Goal: Communication & Community: Submit feedback/report problem

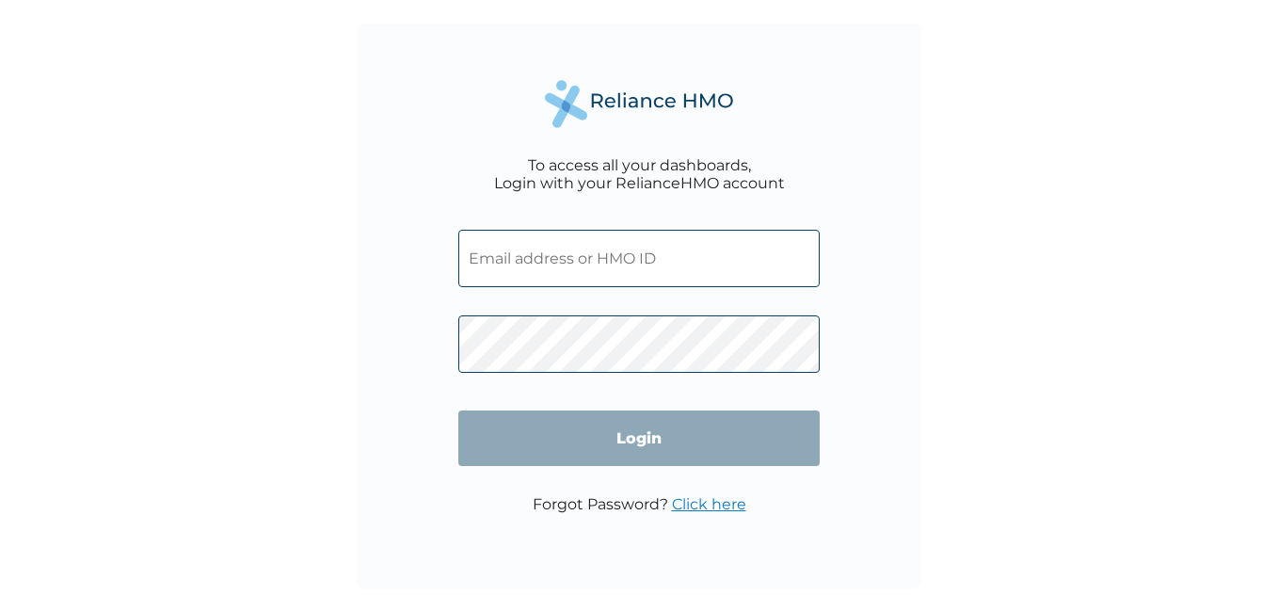
click at [500, 254] on input "text" at bounding box center [638, 258] width 361 height 57
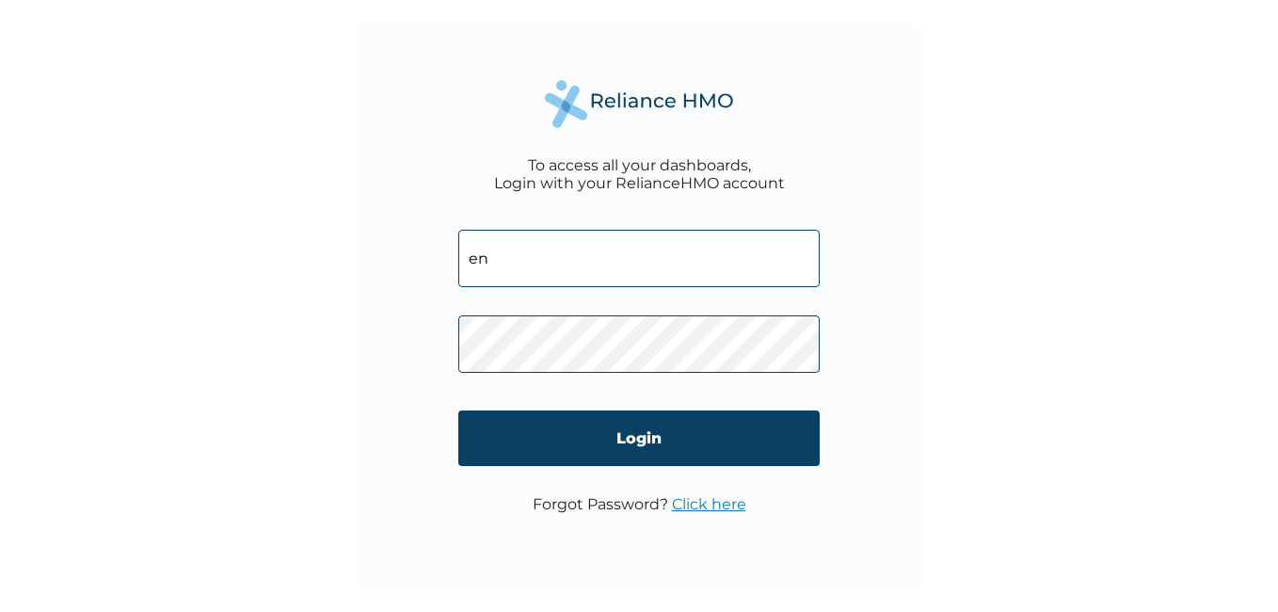
type input "ENP/10373/A"
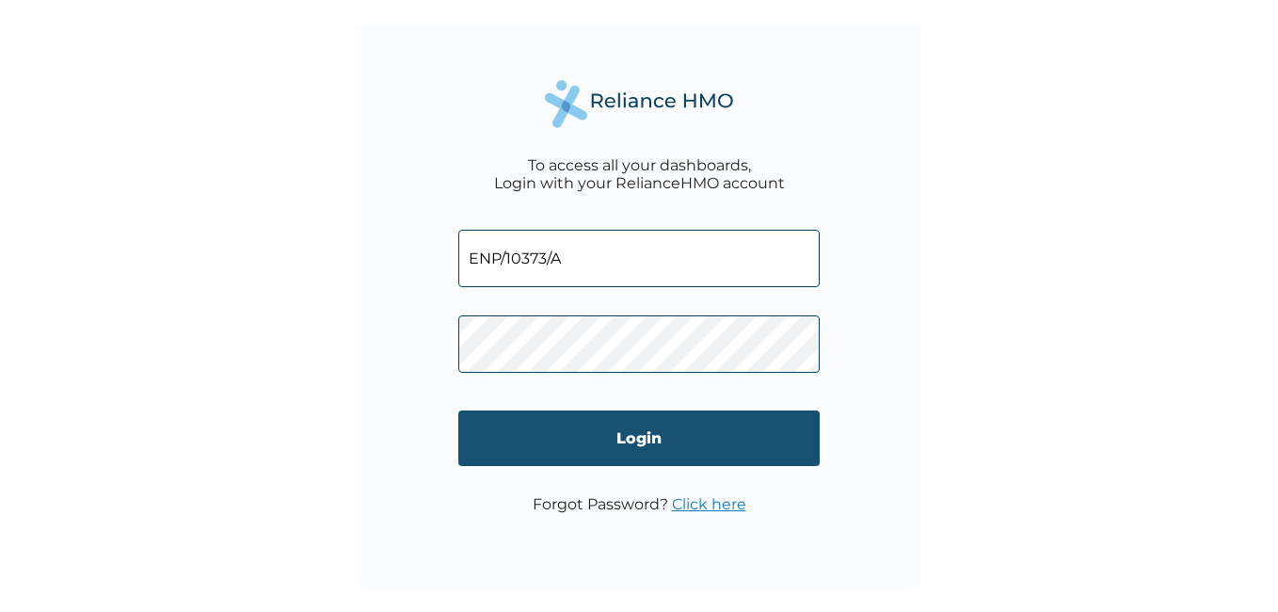
click at [635, 437] on input "Login" at bounding box center [638, 438] width 361 height 56
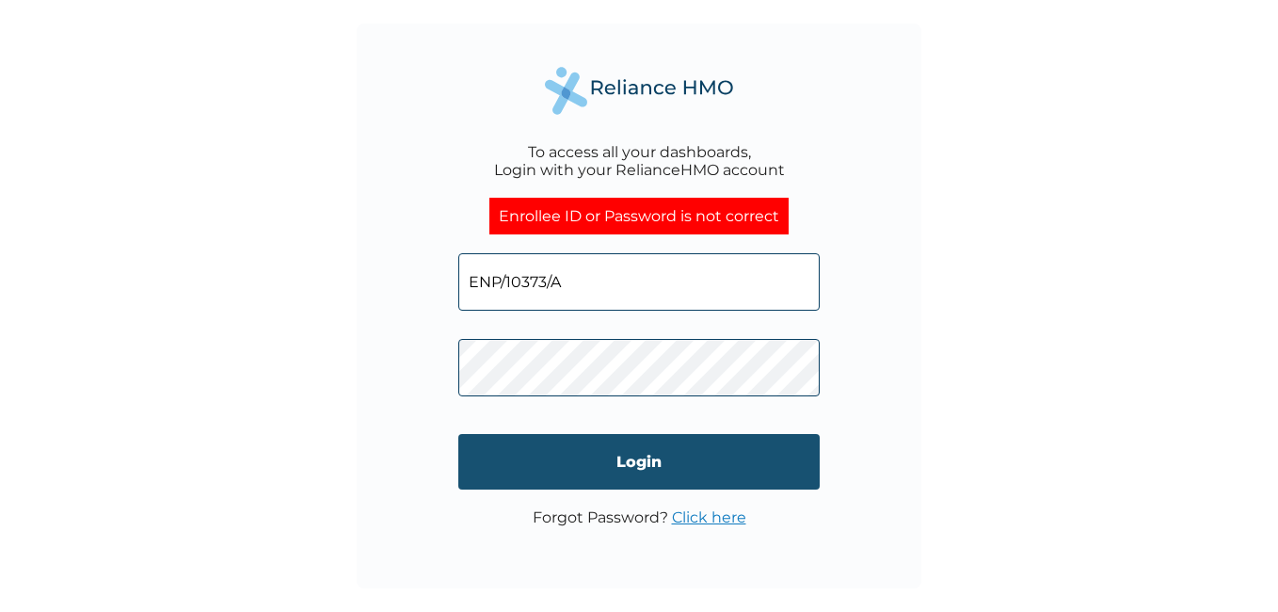
click at [583, 462] on input "Login" at bounding box center [638, 462] width 361 height 56
click at [627, 462] on input "Login" at bounding box center [638, 462] width 361 height 56
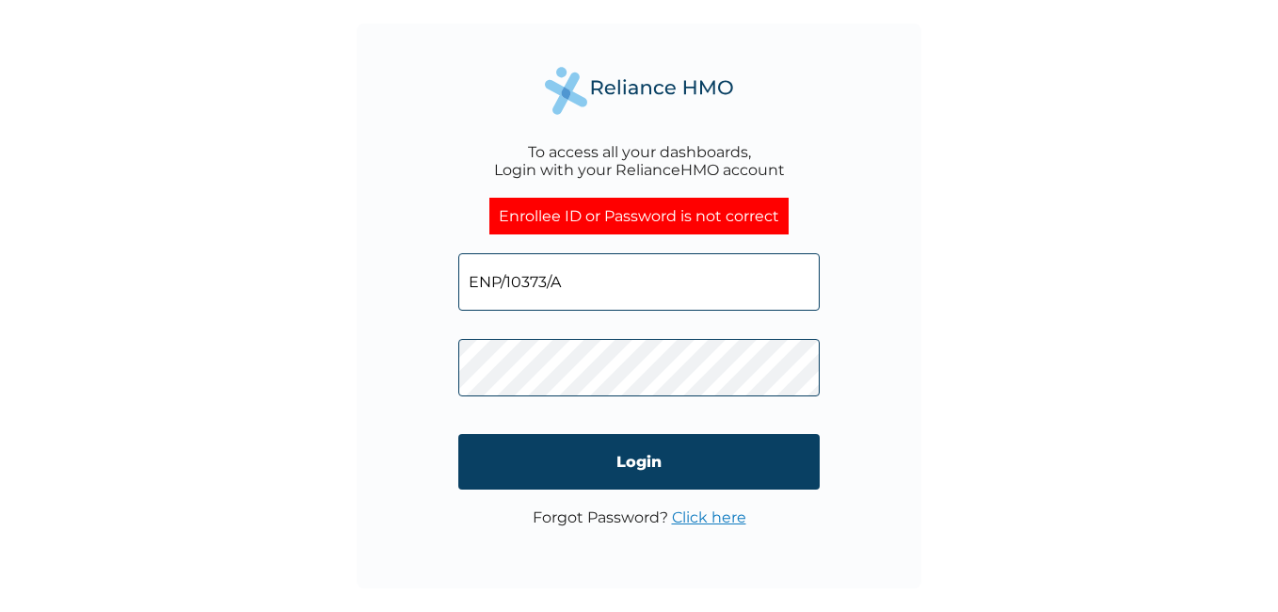
click at [714, 520] on link "Click here" at bounding box center [709, 517] width 74 height 18
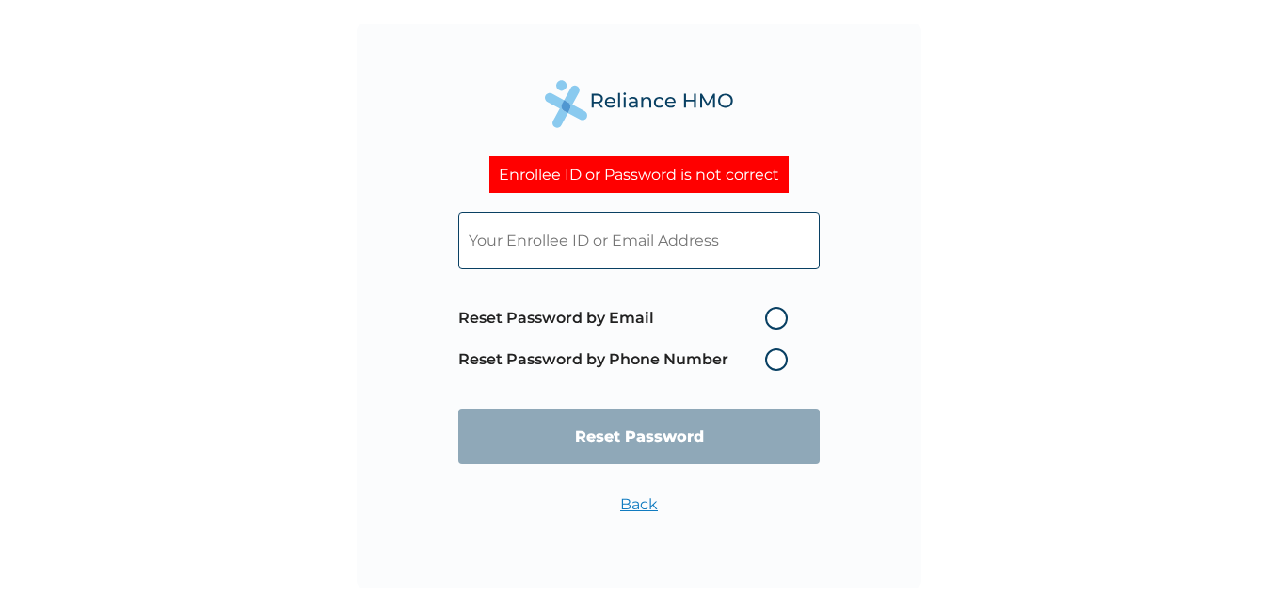
click at [517, 233] on input "text" at bounding box center [638, 240] width 361 height 57
type input "SVICTOR@ecobank.com"
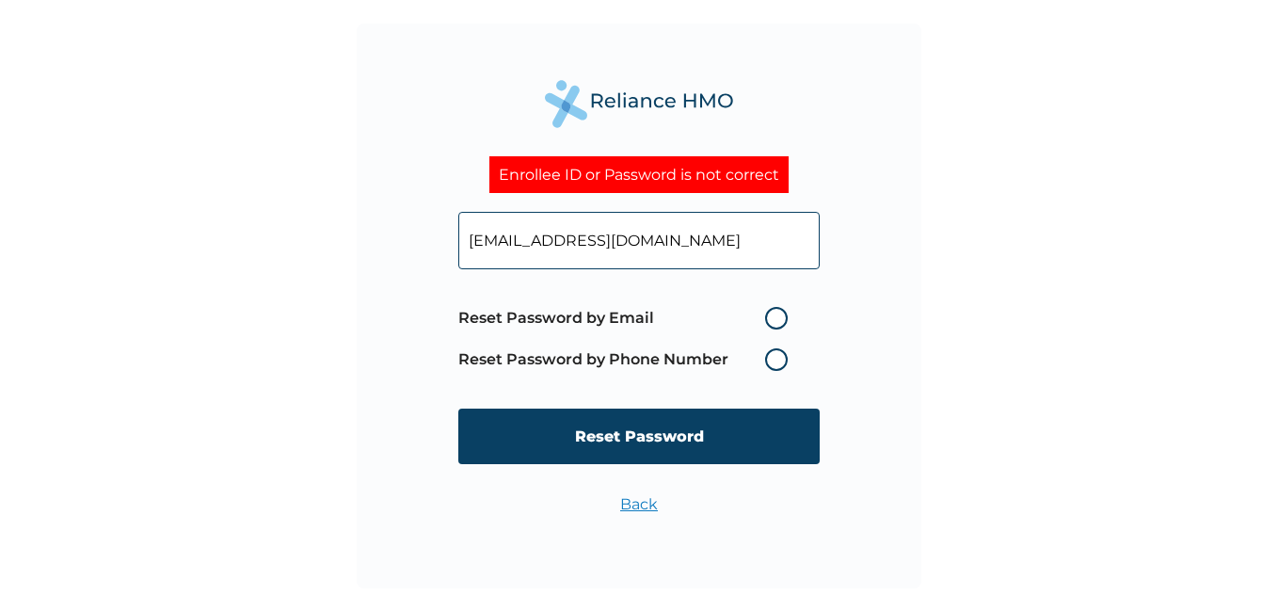
click at [777, 320] on label "Reset Password by Email" at bounding box center [627, 318] width 339 height 23
click at [769, 320] on input "Reset Password by Email" at bounding box center [754, 318] width 30 height 30
radio input "true"
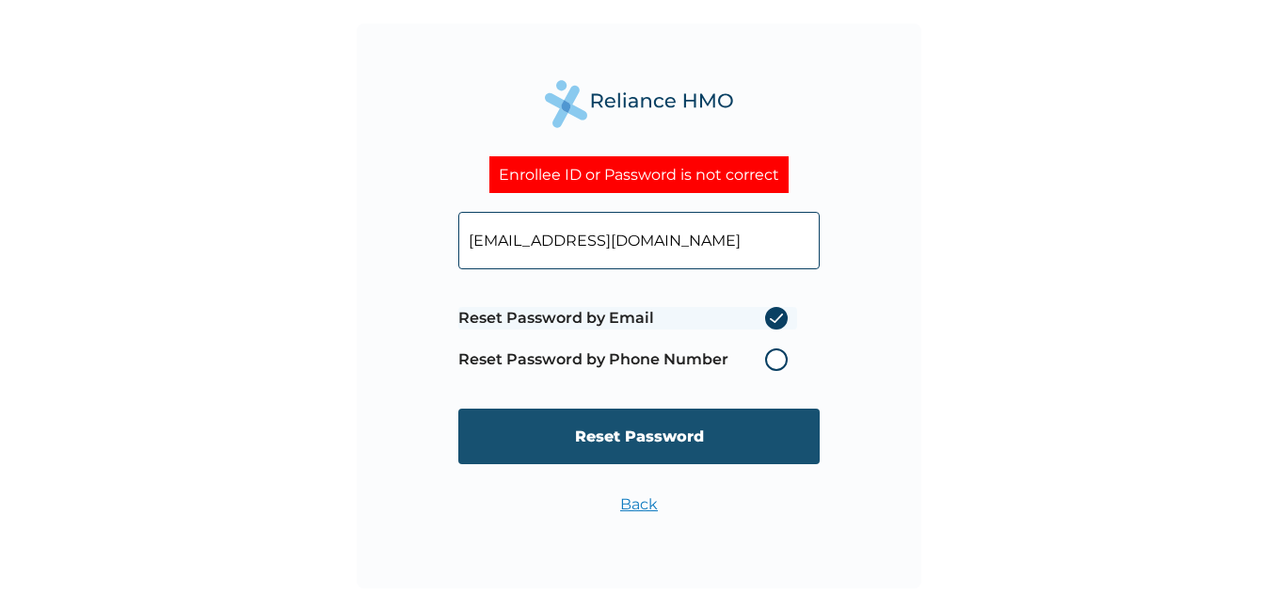
click at [606, 439] on input "Reset Password" at bounding box center [638, 437] width 361 height 56
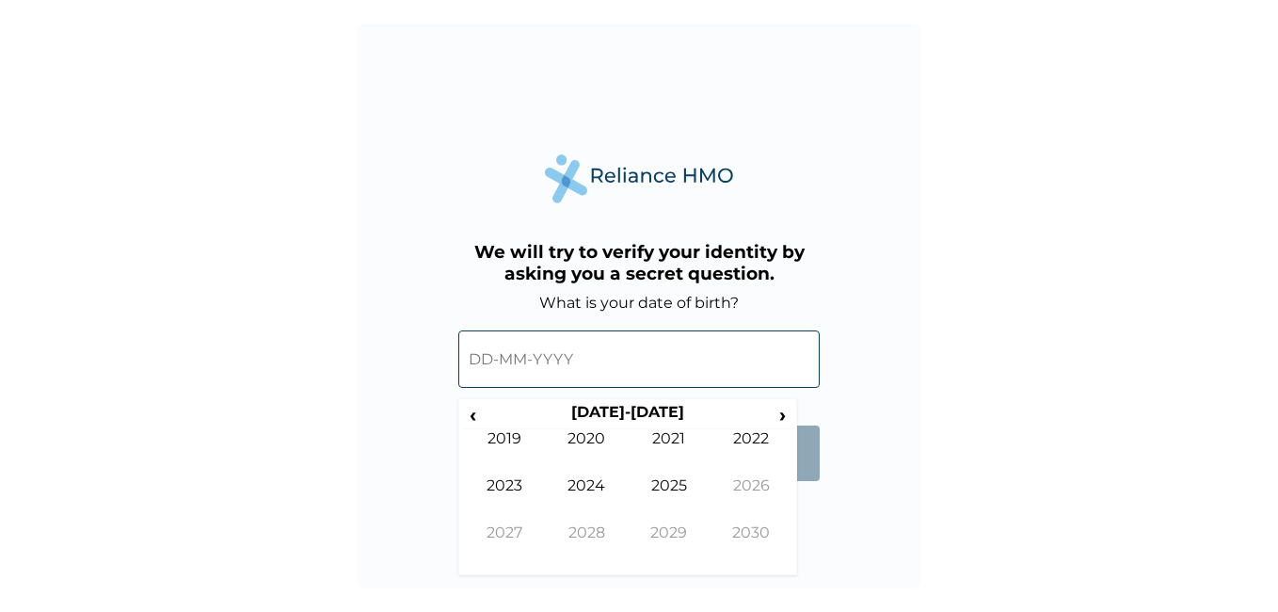
click at [527, 372] on input "text" at bounding box center [638, 358] width 361 height 57
click at [612, 408] on th "[DATE]-[DATE]" at bounding box center [627, 416] width 289 height 26
click at [660, 412] on th "2020-2029" at bounding box center [627, 416] width 289 height 26
click at [469, 411] on span "‹" at bounding box center [473, 415] width 20 height 24
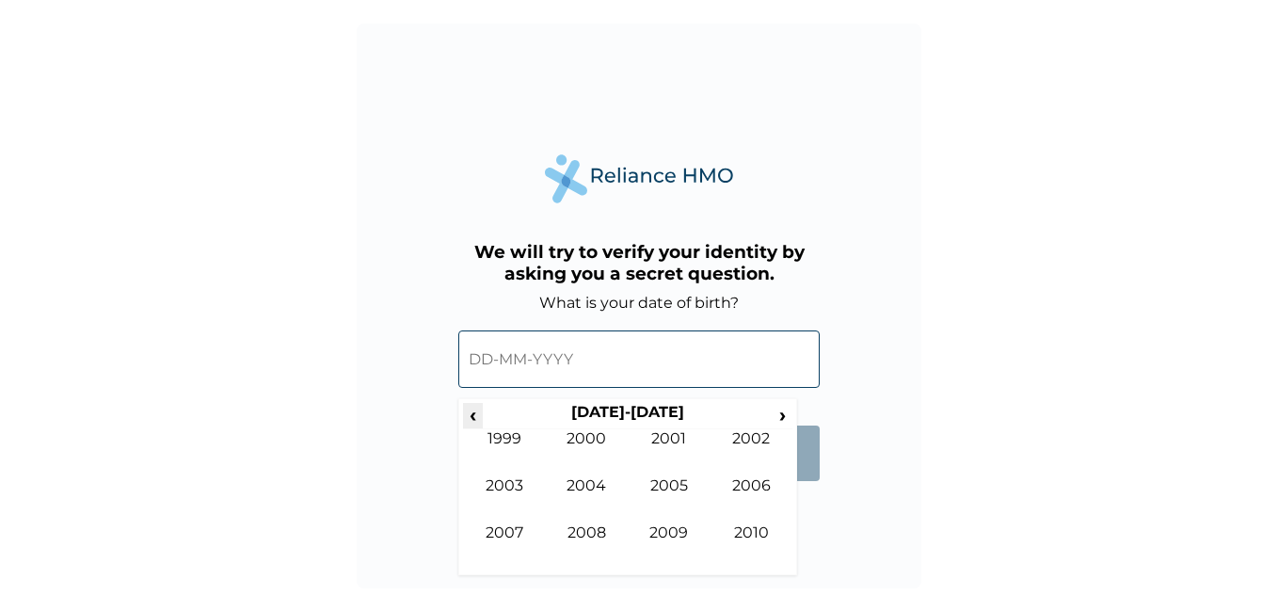
click at [469, 411] on span "‹" at bounding box center [473, 415] width 20 height 24
click at [479, 420] on span "‹" at bounding box center [473, 415] width 20 height 24
click at [763, 489] on td "1986" at bounding box center [752, 499] width 83 height 47
click at [588, 441] on td "Feb" at bounding box center [587, 452] width 83 height 47
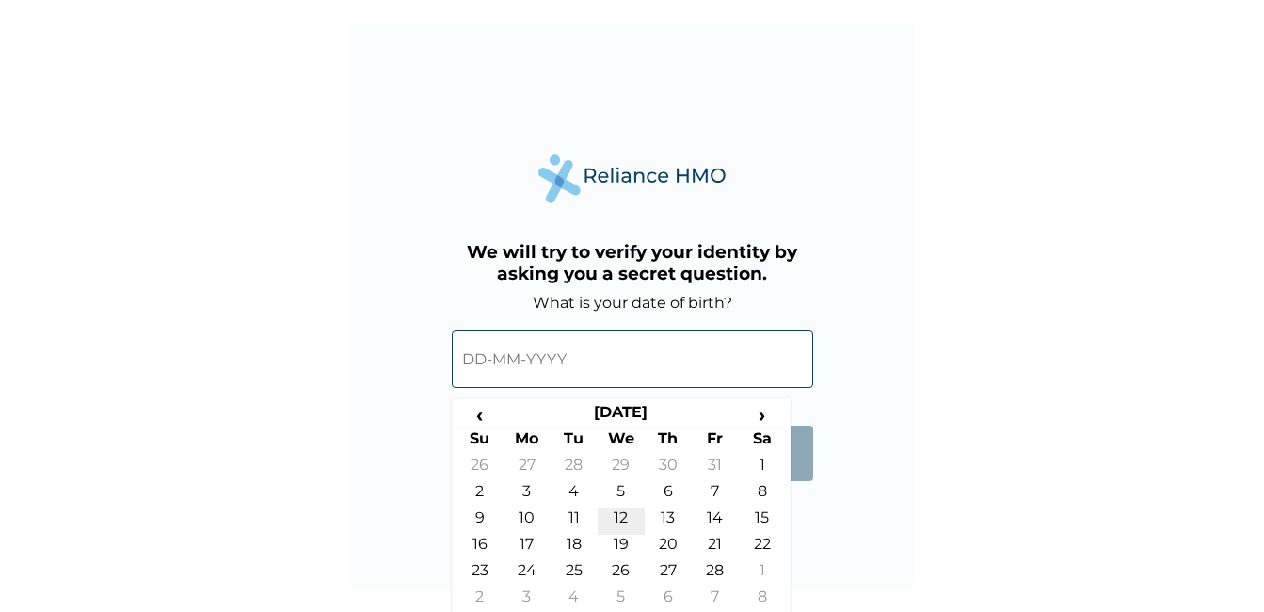
click at [621, 515] on td "12" at bounding box center [621, 521] width 47 height 26
type input "12-02-1986"
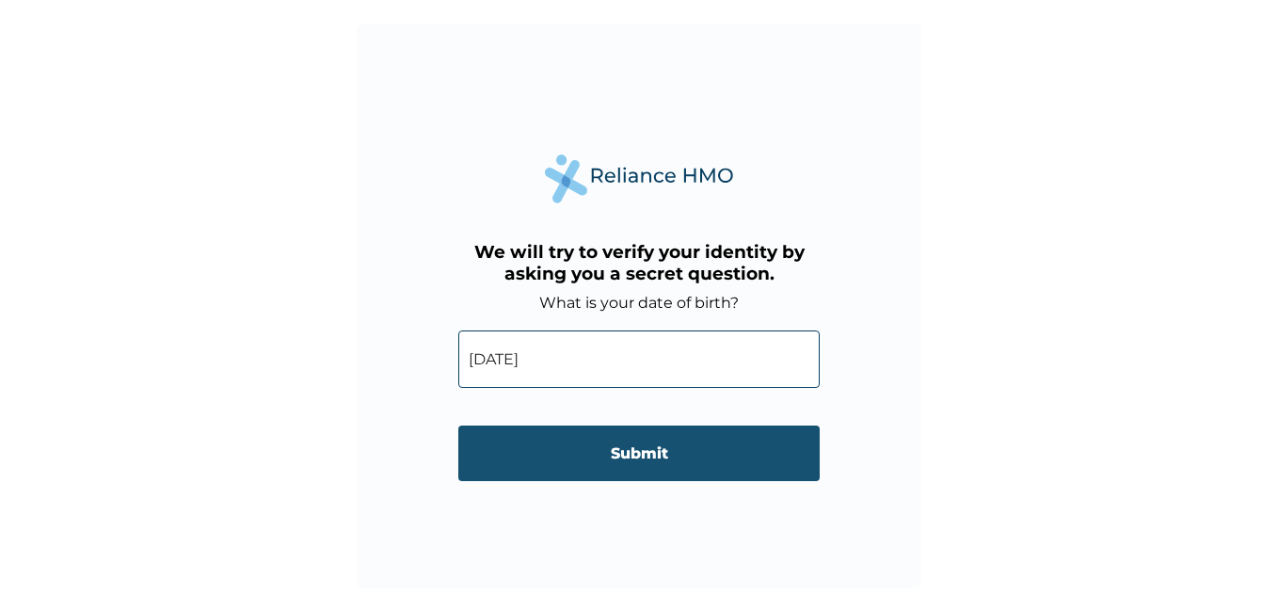
click at [613, 456] on input "Submit" at bounding box center [638, 453] width 361 height 56
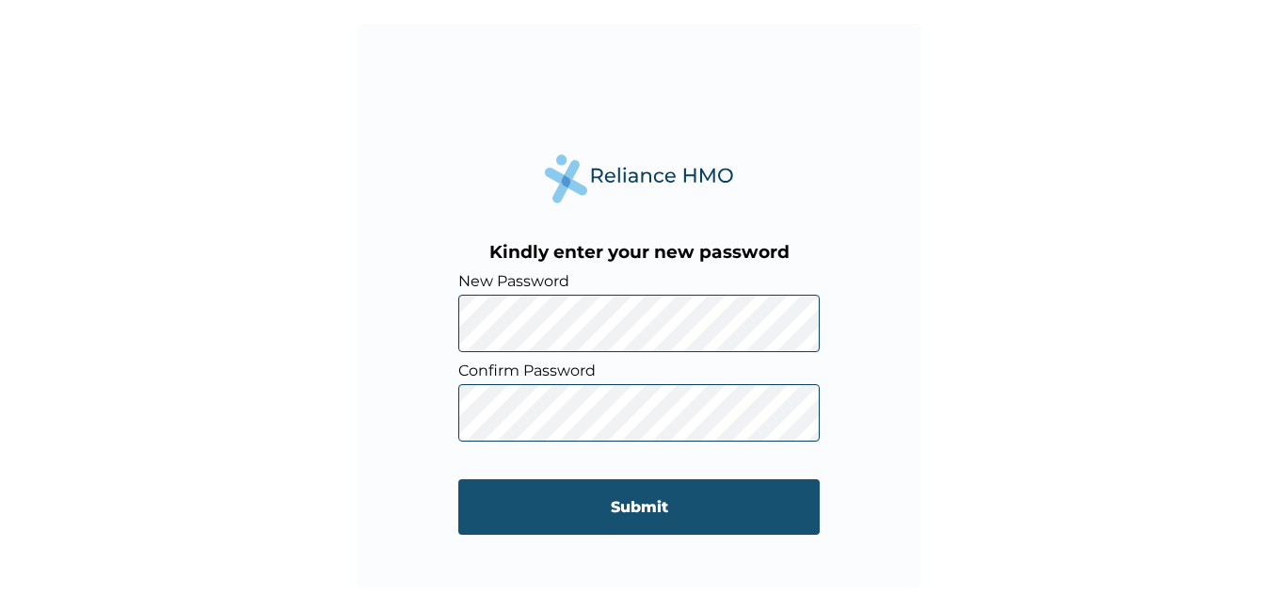
click at [655, 504] on input "Submit" at bounding box center [638, 507] width 361 height 56
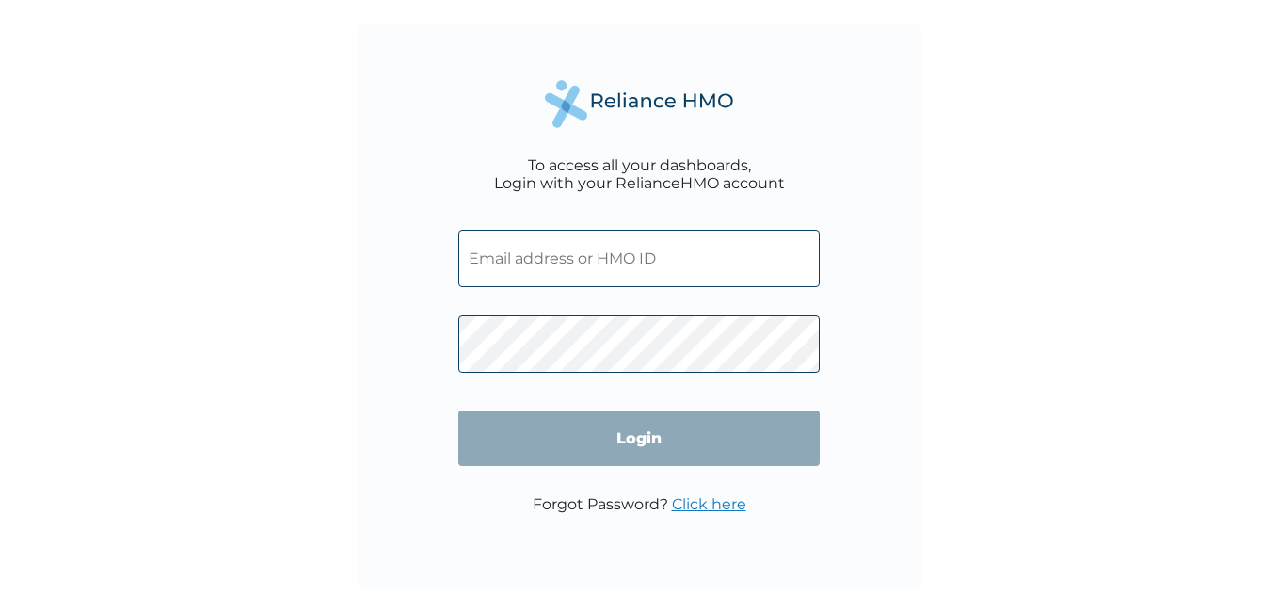
click at [592, 265] on input "text" at bounding box center [638, 258] width 361 height 57
type input "ENP/10373/A"
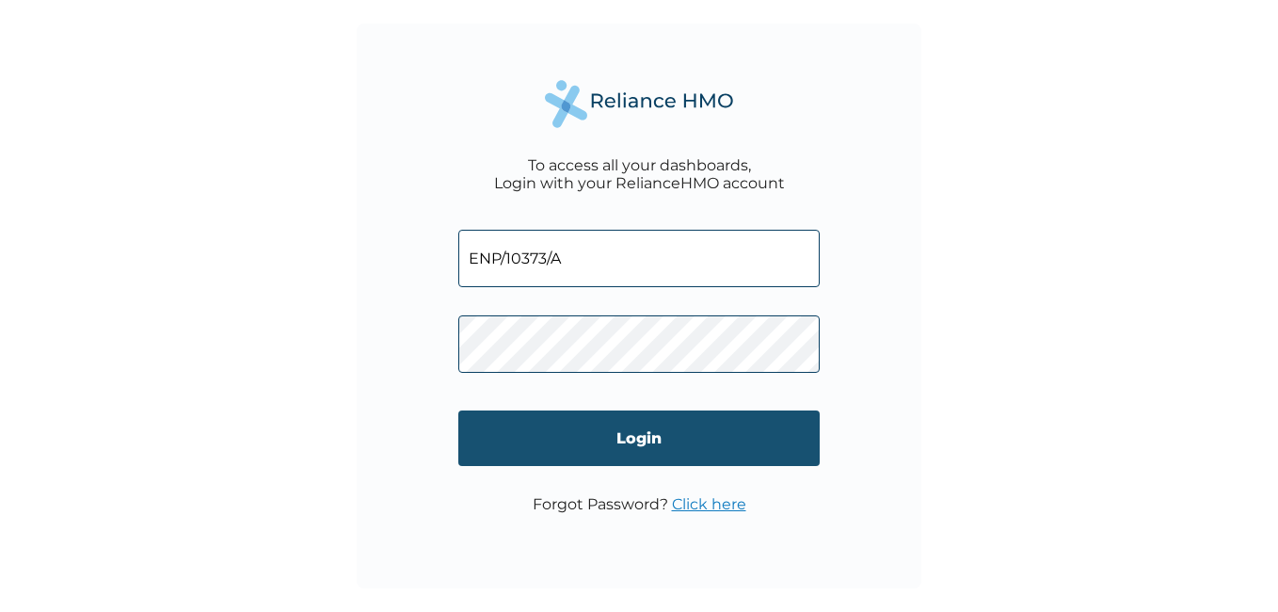
click at [597, 436] on input "Login" at bounding box center [638, 438] width 361 height 56
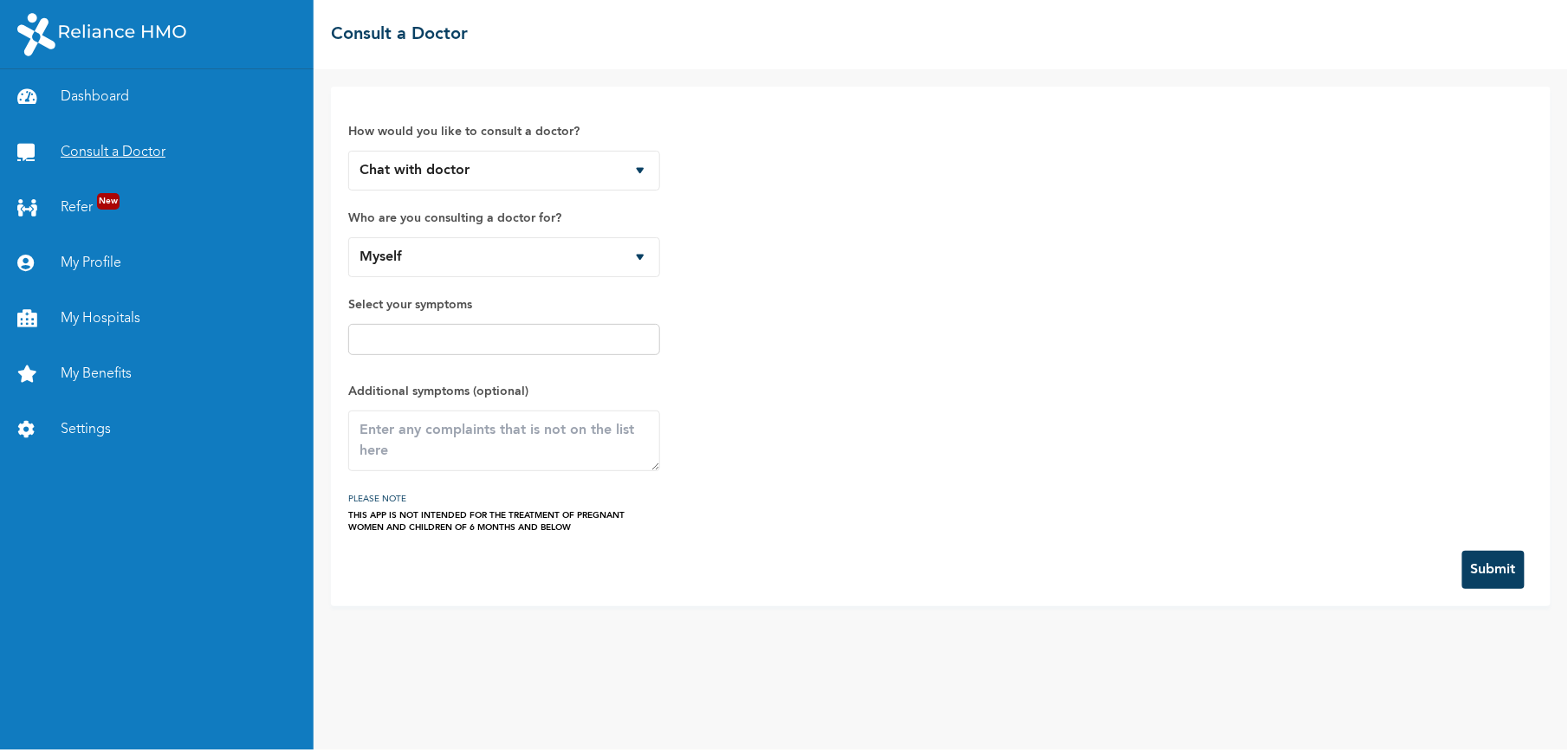
click at [136, 156] on link "Consult a Doctor" at bounding box center [156, 153] width 314 height 55
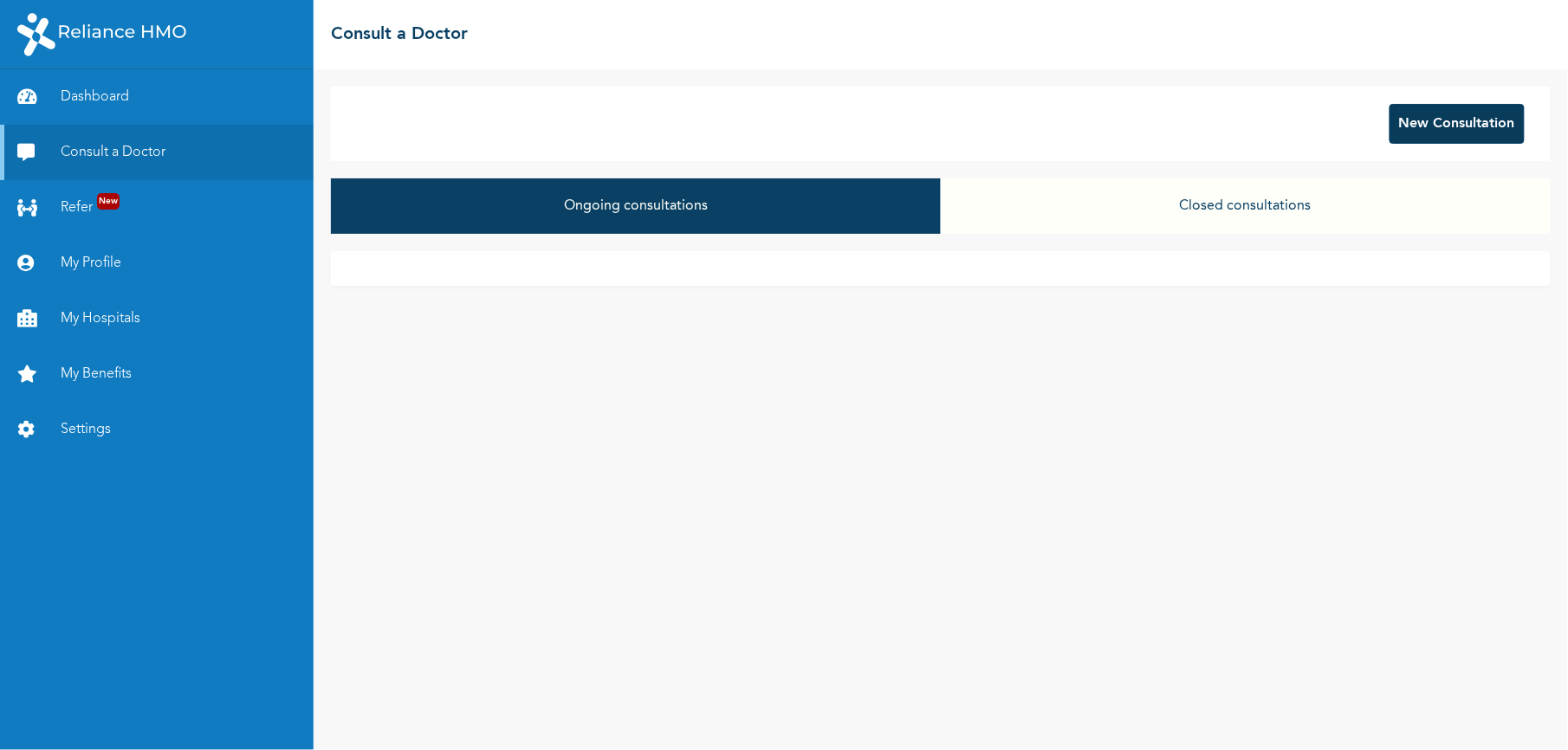
click at [1411, 121] on button "New Consultation" at bounding box center [1457, 123] width 135 height 40
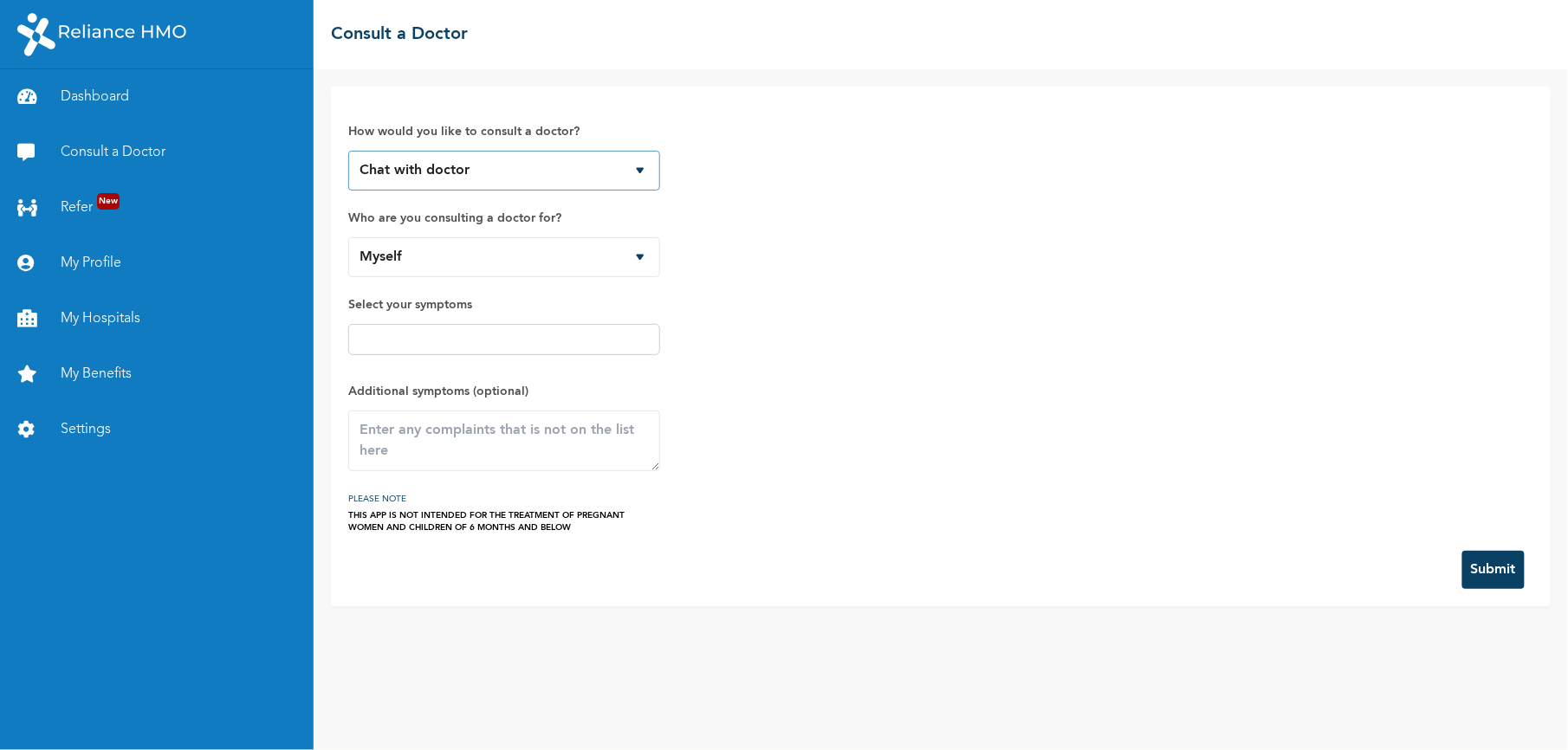
click at [522, 175] on select "Chat with doctor Phone Call" at bounding box center [503, 170] width 312 height 40
click at [825, 244] on div "How would you like to consult a doctor? Chat with doctor Phone Call Who are you…" at bounding box center [940, 318] width 1185 height 430
click at [1498, 571] on button "Submit" at bounding box center [1493, 570] width 63 height 38
click at [638, 255] on select "Myself [PERSON_NAME] Munachimso [PERSON_NAME] [PERSON_NAME]" at bounding box center [503, 257] width 312 height 40
click at [632, 268] on select "Myself [PERSON_NAME] Munachimso [PERSON_NAME] [PERSON_NAME]" at bounding box center [503, 257] width 312 height 40
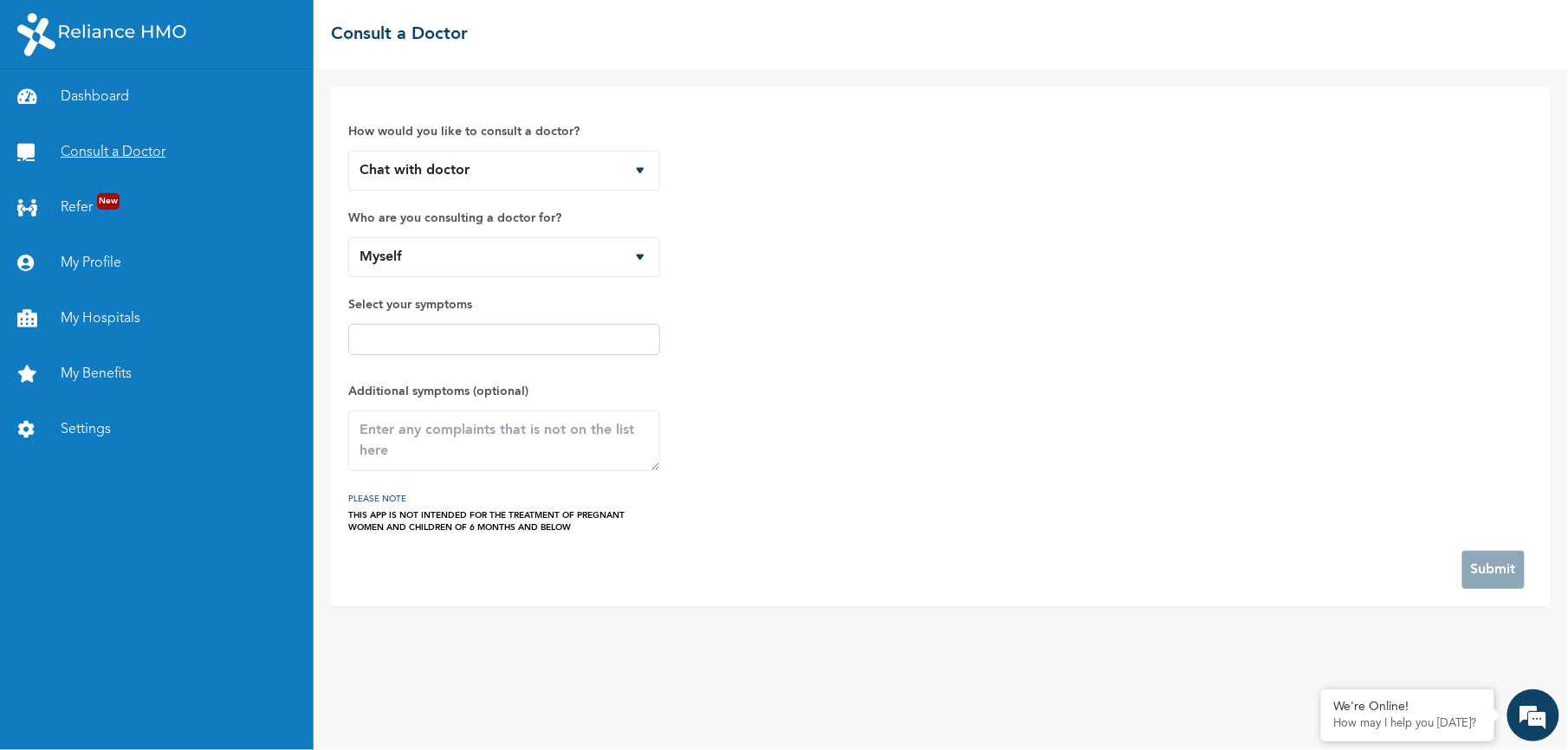
click at [94, 160] on link "Consult a Doctor" at bounding box center [156, 153] width 314 height 55
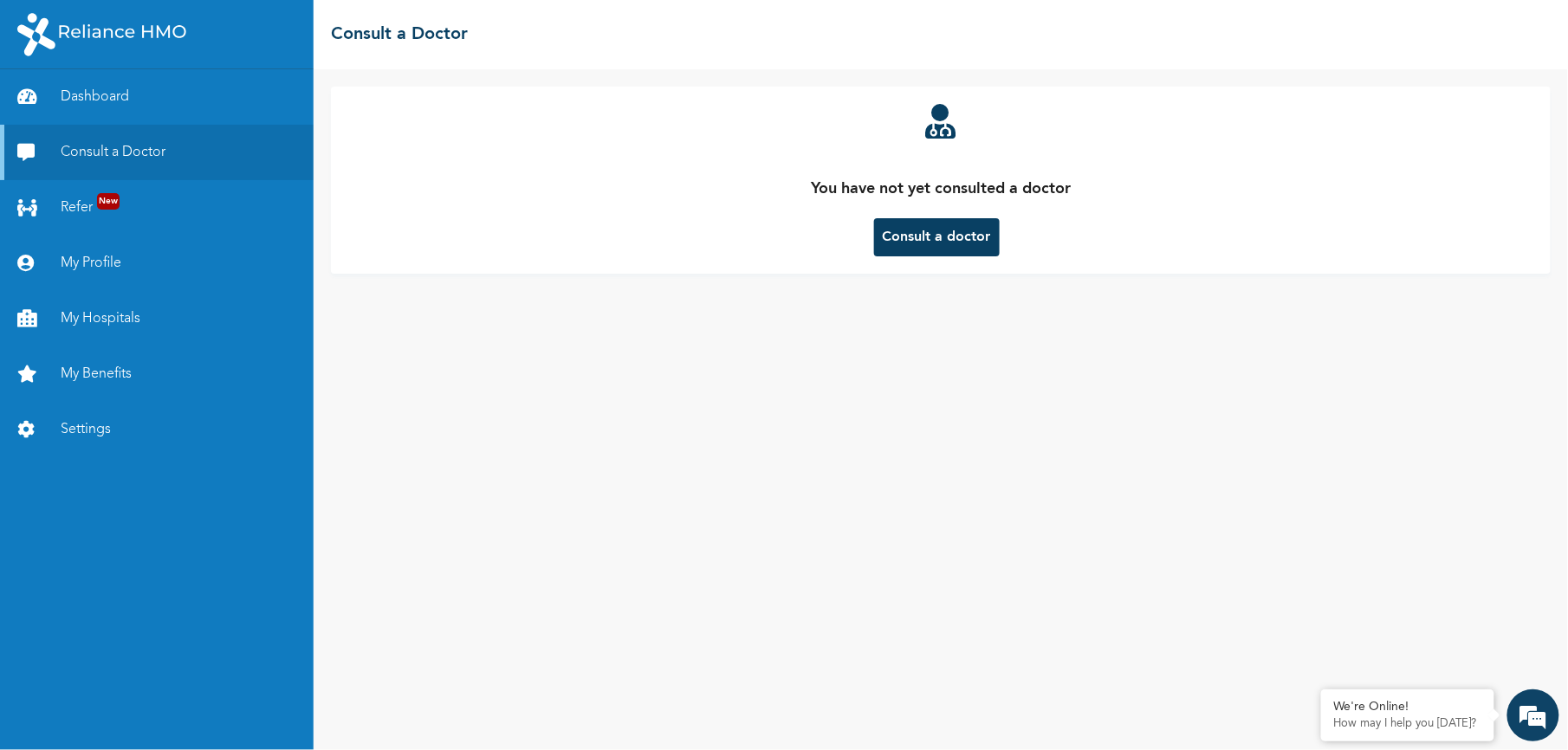
click at [943, 237] on button "Consult a doctor" at bounding box center [937, 237] width 125 height 38
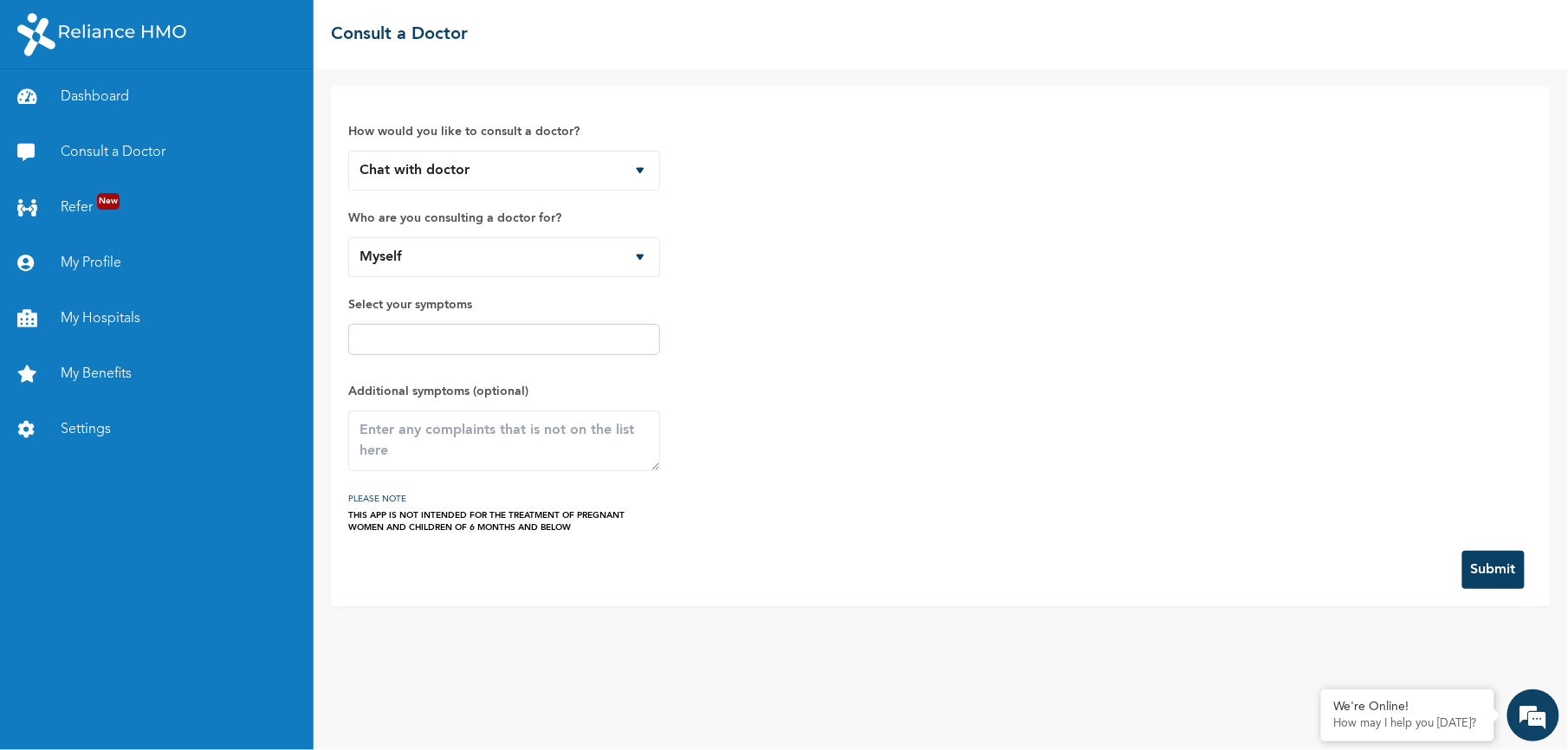
click at [1491, 560] on button "Submit" at bounding box center [1493, 570] width 63 height 38
click at [625, 261] on select "Myself [PERSON_NAME] Munachimso [PERSON_NAME] [PERSON_NAME]" at bounding box center [503, 257] width 312 height 40
select select "178816"
click at [348, 237] on select "Myself [PERSON_NAME] Munachimso [PERSON_NAME] [PERSON_NAME]" at bounding box center [503, 257] width 312 height 40
click at [639, 260] on select "Myself [PERSON_NAME] Munachimso [PERSON_NAME] [PERSON_NAME]" at bounding box center [503, 257] width 312 height 40
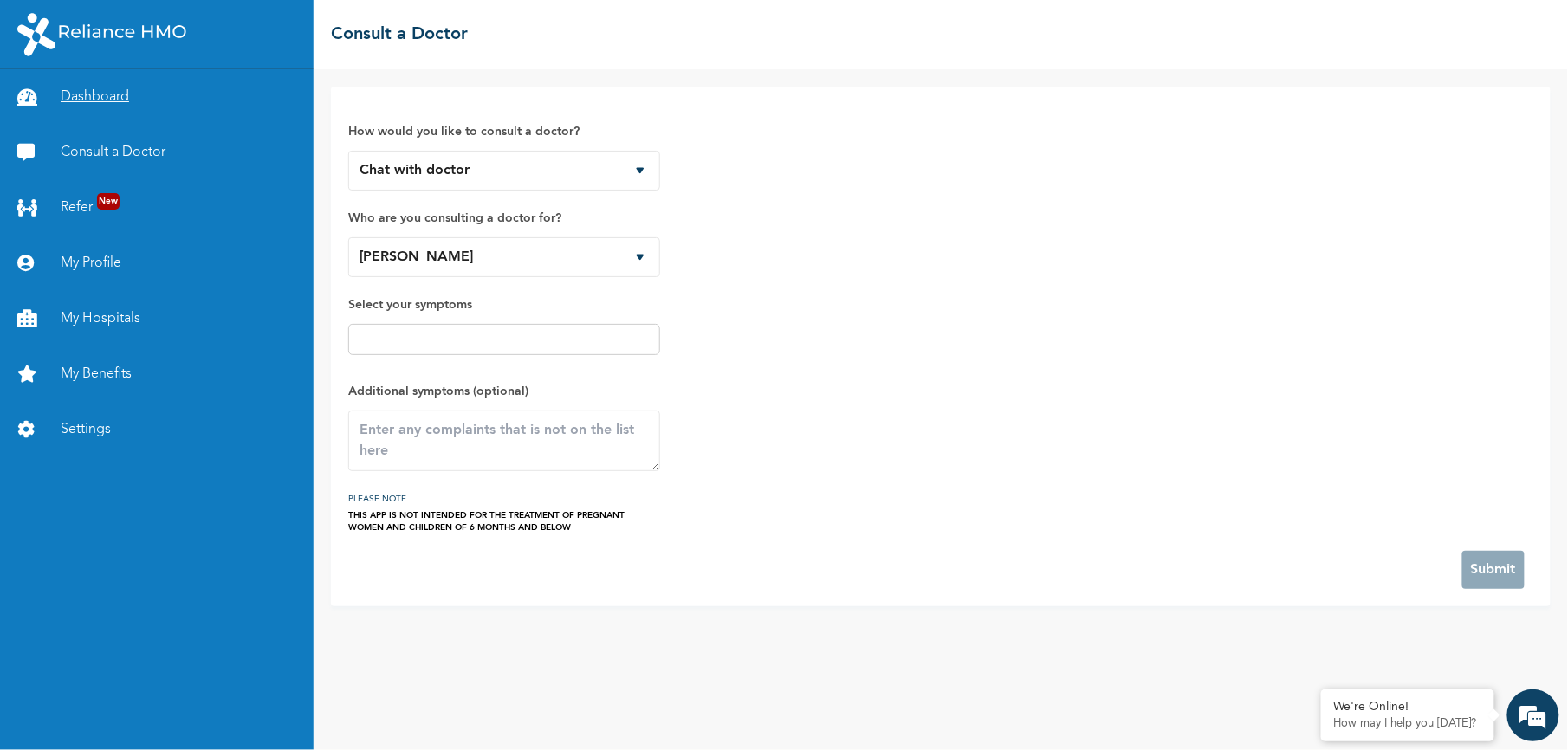
click at [81, 85] on link "Dashboard" at bounding box center [156, 97] width 314 height 55
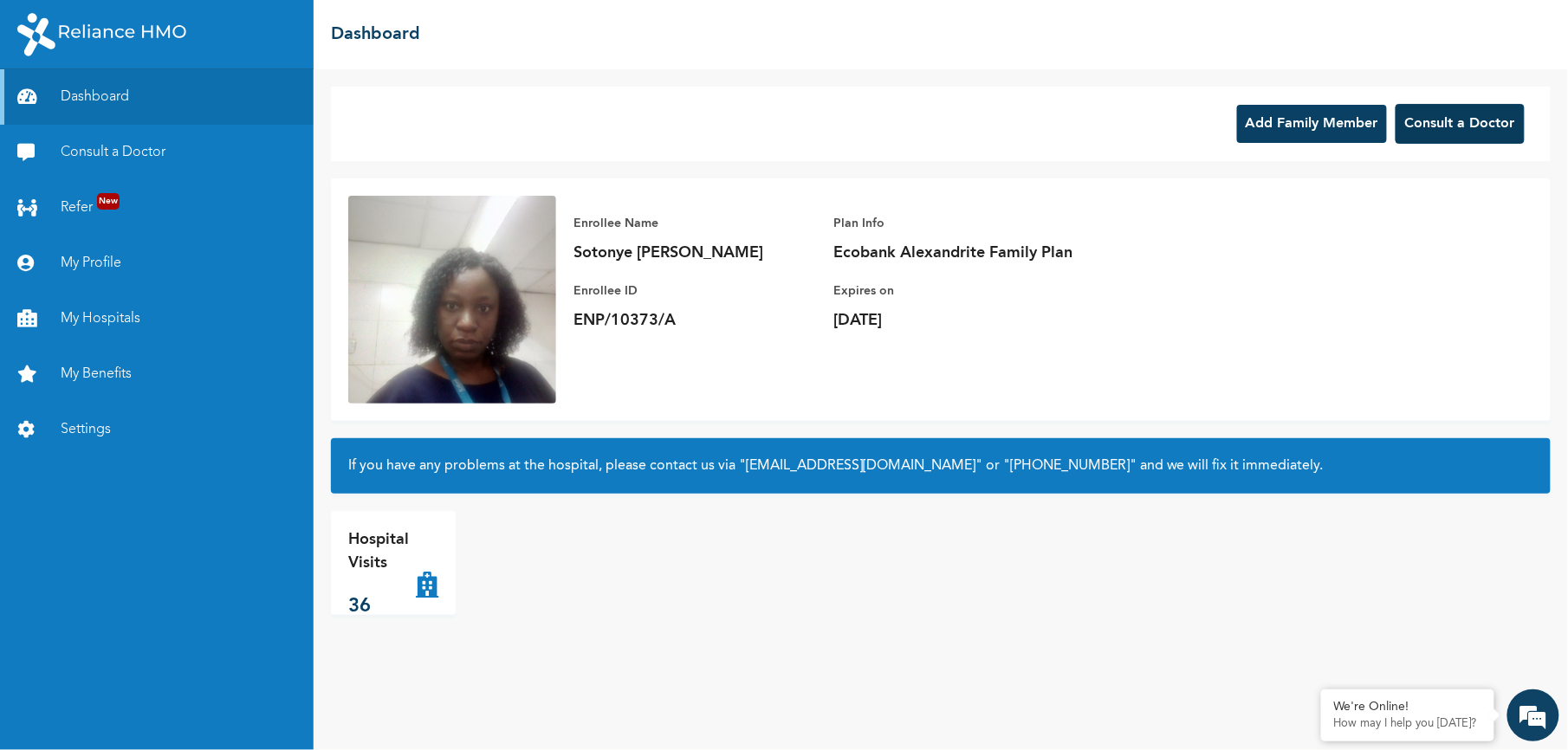
click at [1470, 128] on button "Consult a Doctor" at bounding box center [1459, 123] width 129 height 40
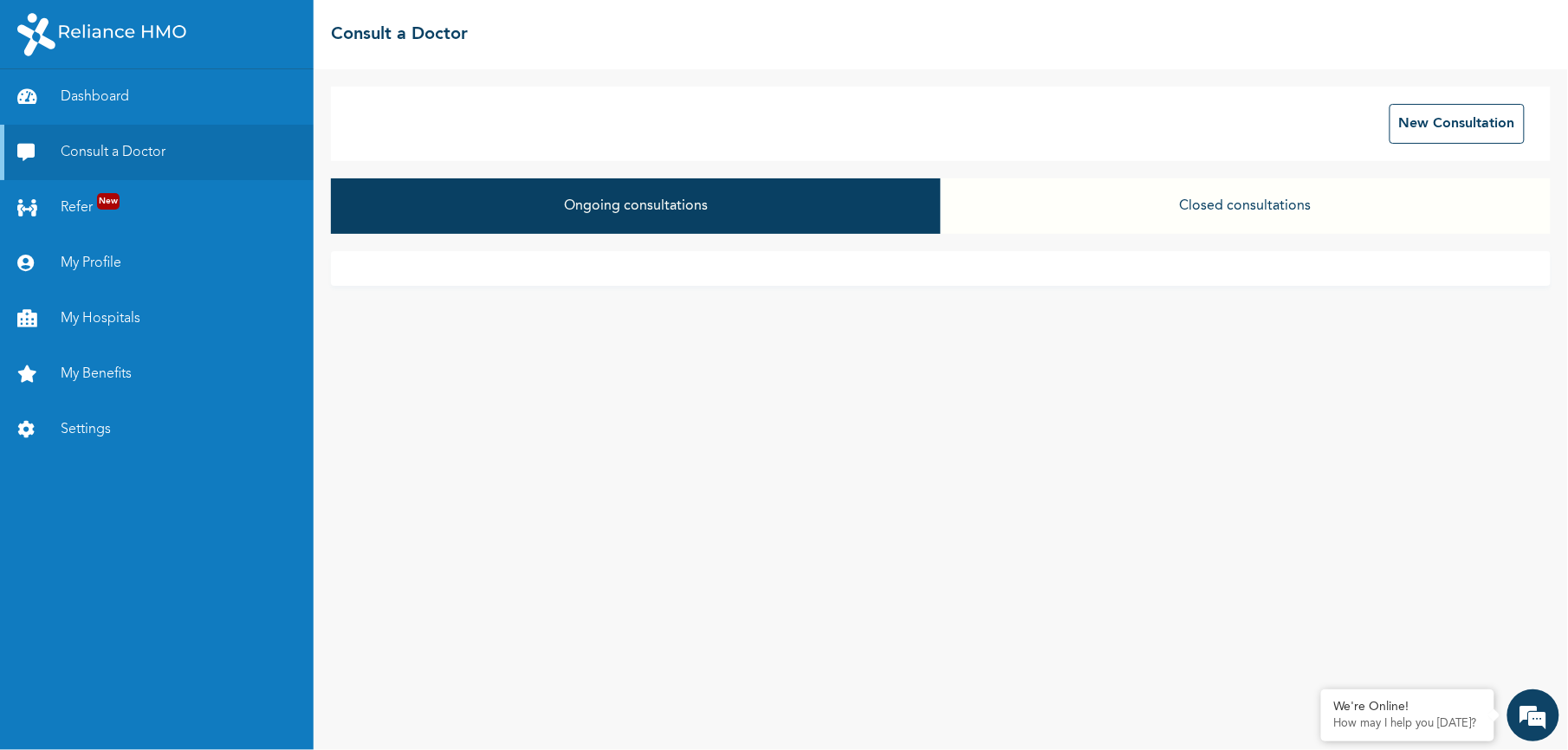
click at [930, 229] on button "Ongoing consultations" at bounding box center [636, 206] width 610 height 55
click at [1469, 118] on button "New Consultation" at bounding box center [1457, 123] width 135 height 40
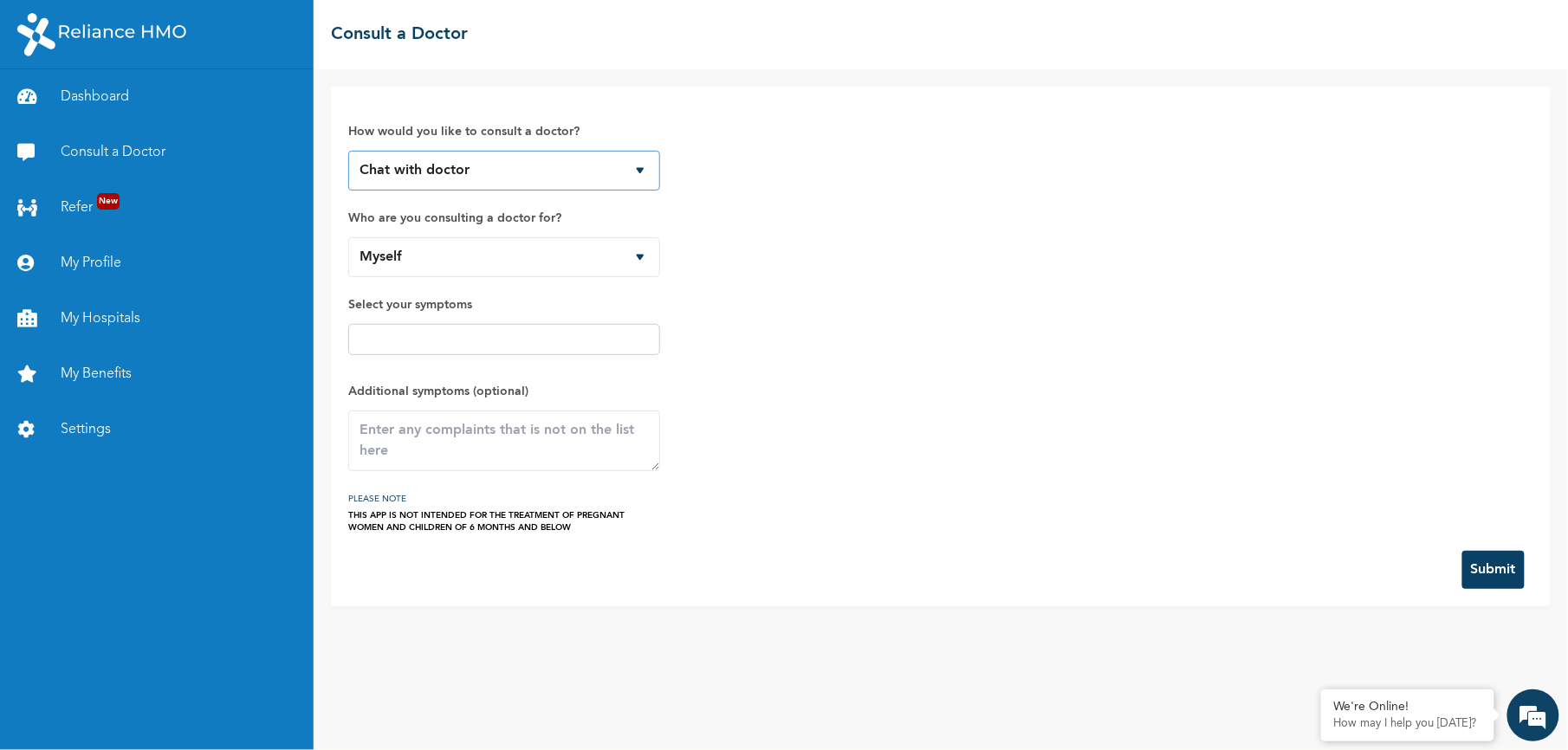
click at [509, 170] on select "Chat with doctor Phone Call" at bounding box center [503, 170] width 312 height 40
select select "2"
click at [348, 151] on select "Chat with doctor Phone Call" at bounding box center [503, 170] width 312 height 40
click at [1495, 572] on button "Submit" at bounding box center [1493, 570] width 63 height 38
click at [1419, 320] on div "How would you like to consult a doctor? Chat with doctor Phone Call Who are you…" at bounding box center [940, 318] width 1185 height 430
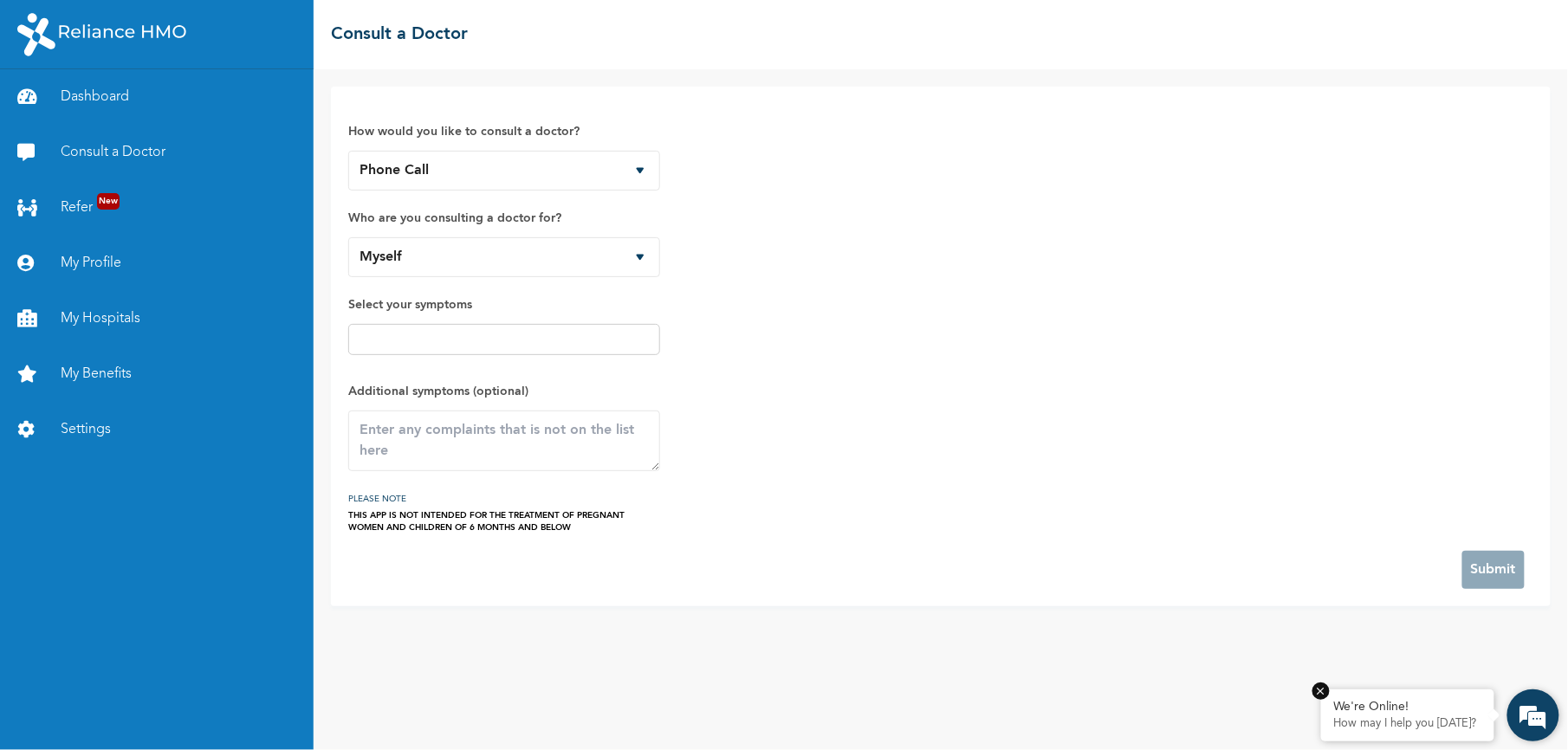
click at [1400, 721] on p "How may I help you [DATE]?" at bounding box center [1408, 723] width 147 height 14
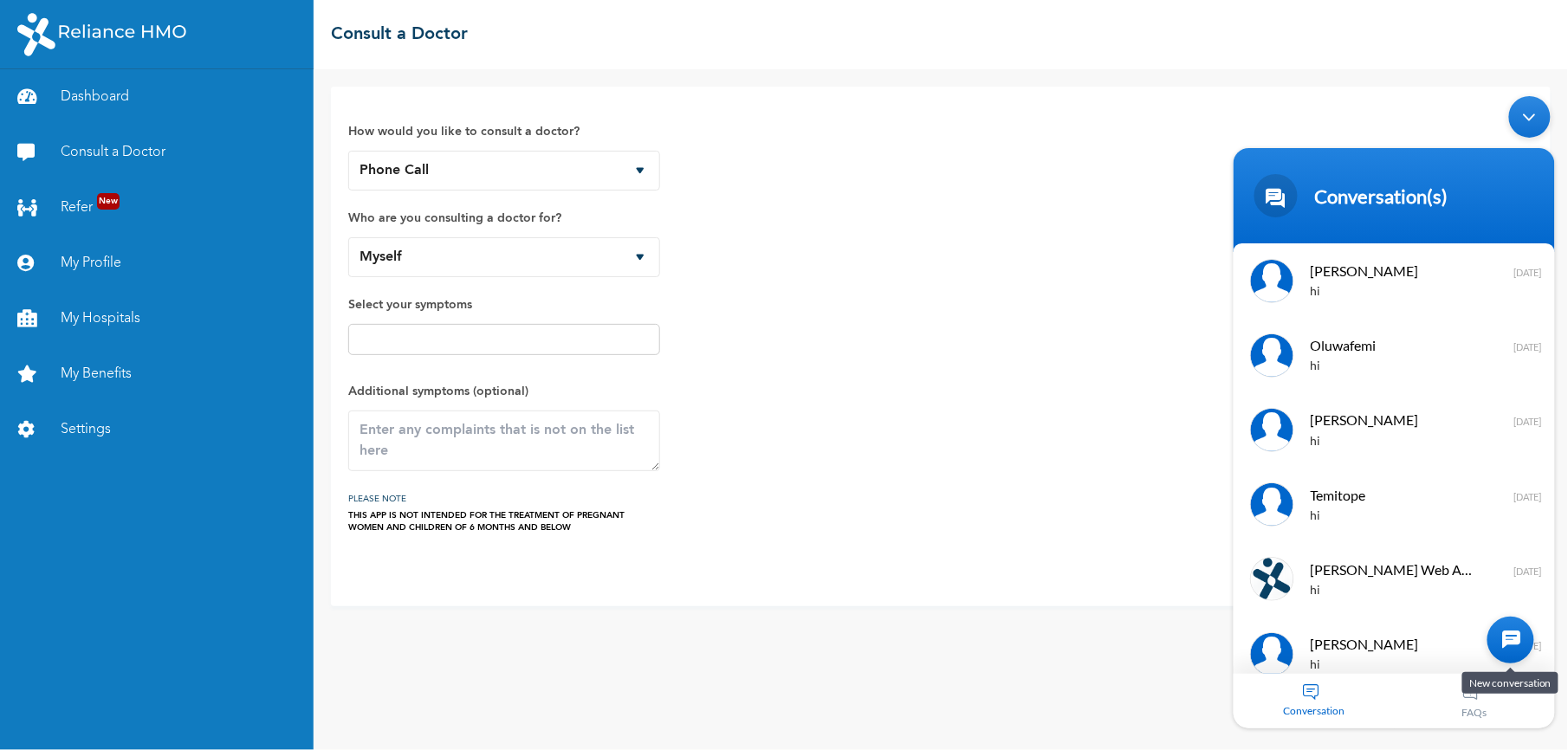
click at [1509, 635] on div at bounding box center [1509, 639] width 47 height 47
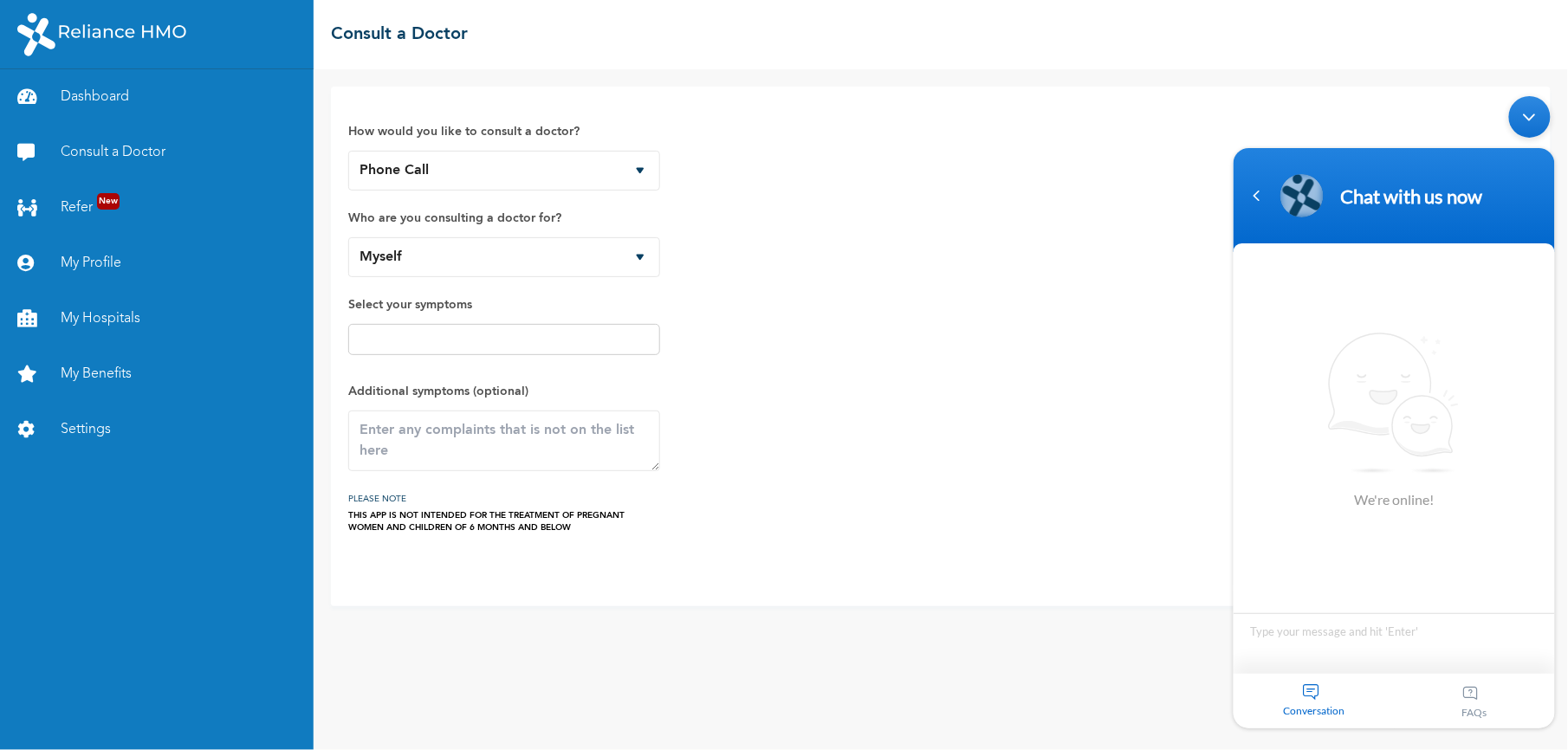
click at [1338, 640] on textarea "Type your message and hit 'Enter'" at bounding box center [1392, 642] width 321 height 61
type textarea "hi"
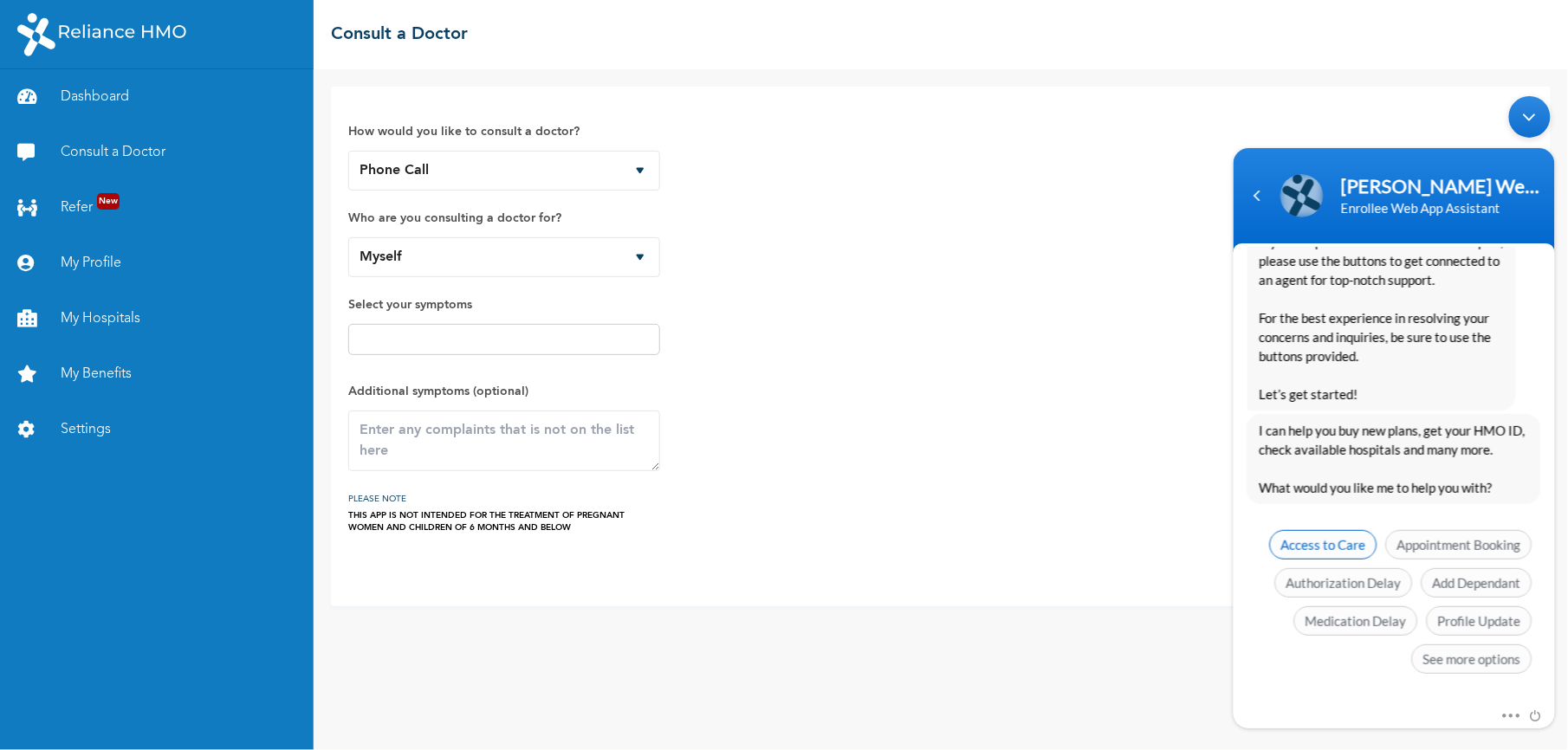
scroll to position [305, 0]
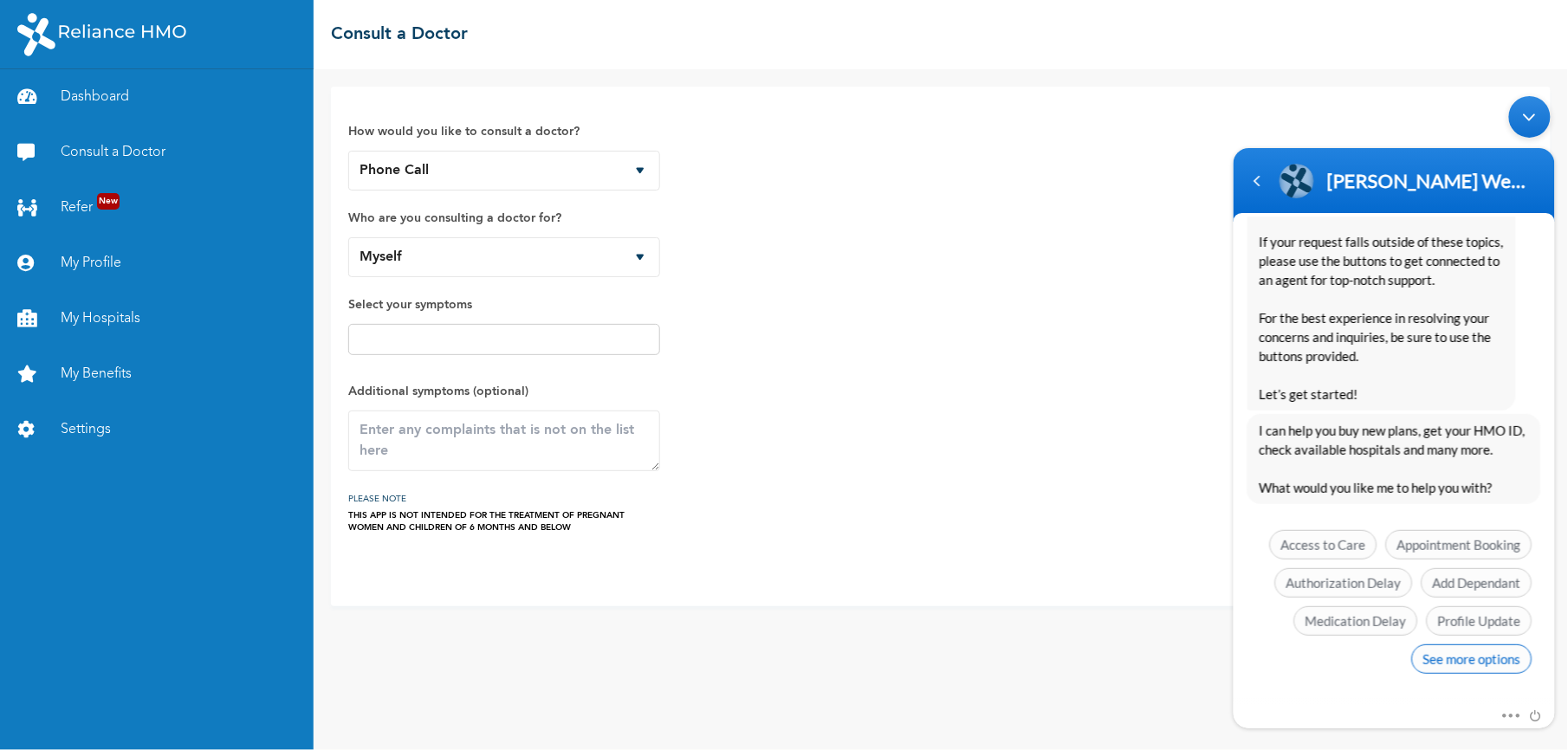
click at [1451, 667] on span "See more options" at bounding box center [1470, 658] width 121 height 29
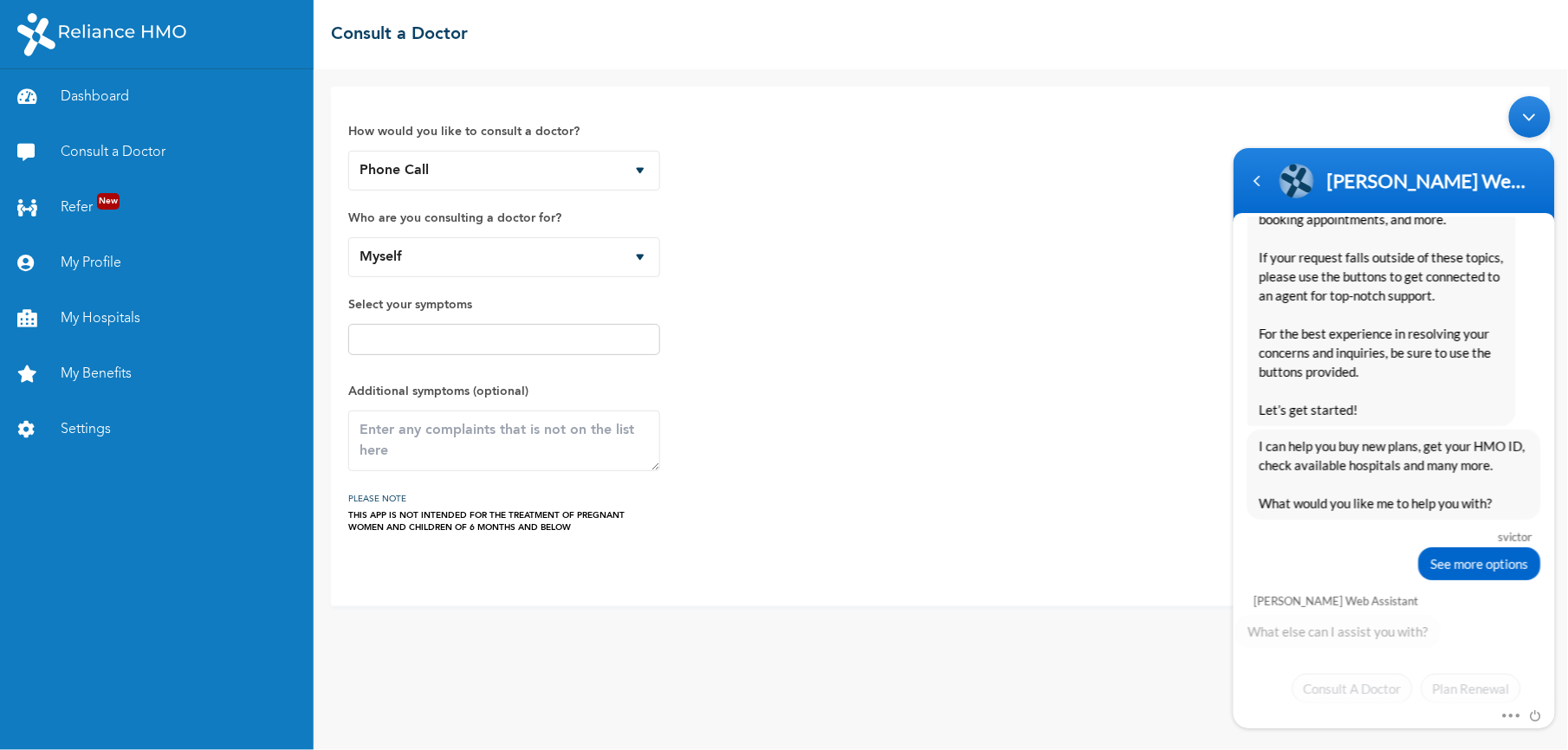
scroll to position [433, 0]
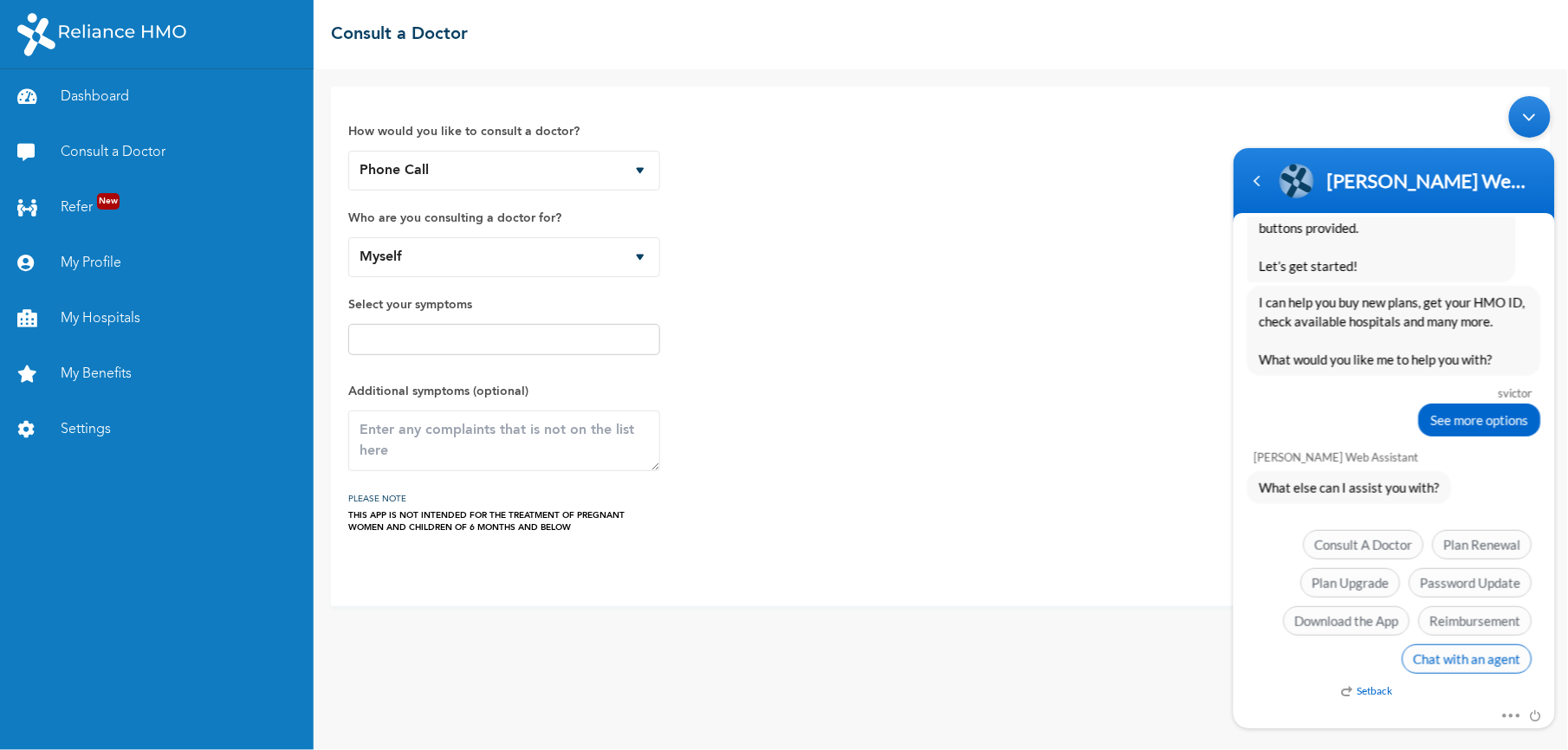
click at [1424, 661] on span "Chat with an agent" at bounding box center [1466, 658] width 130 height 29
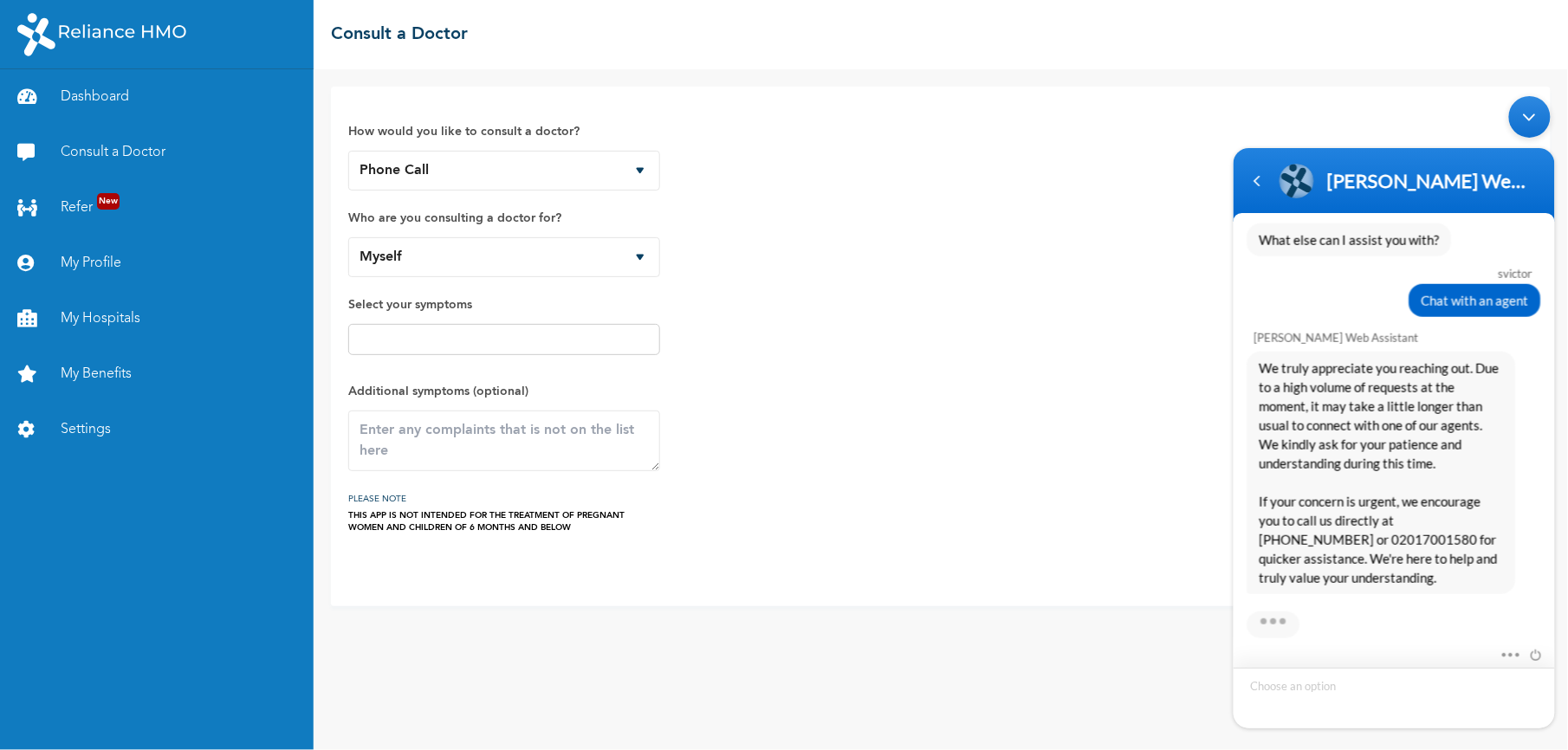
scroll to position [771, 0]
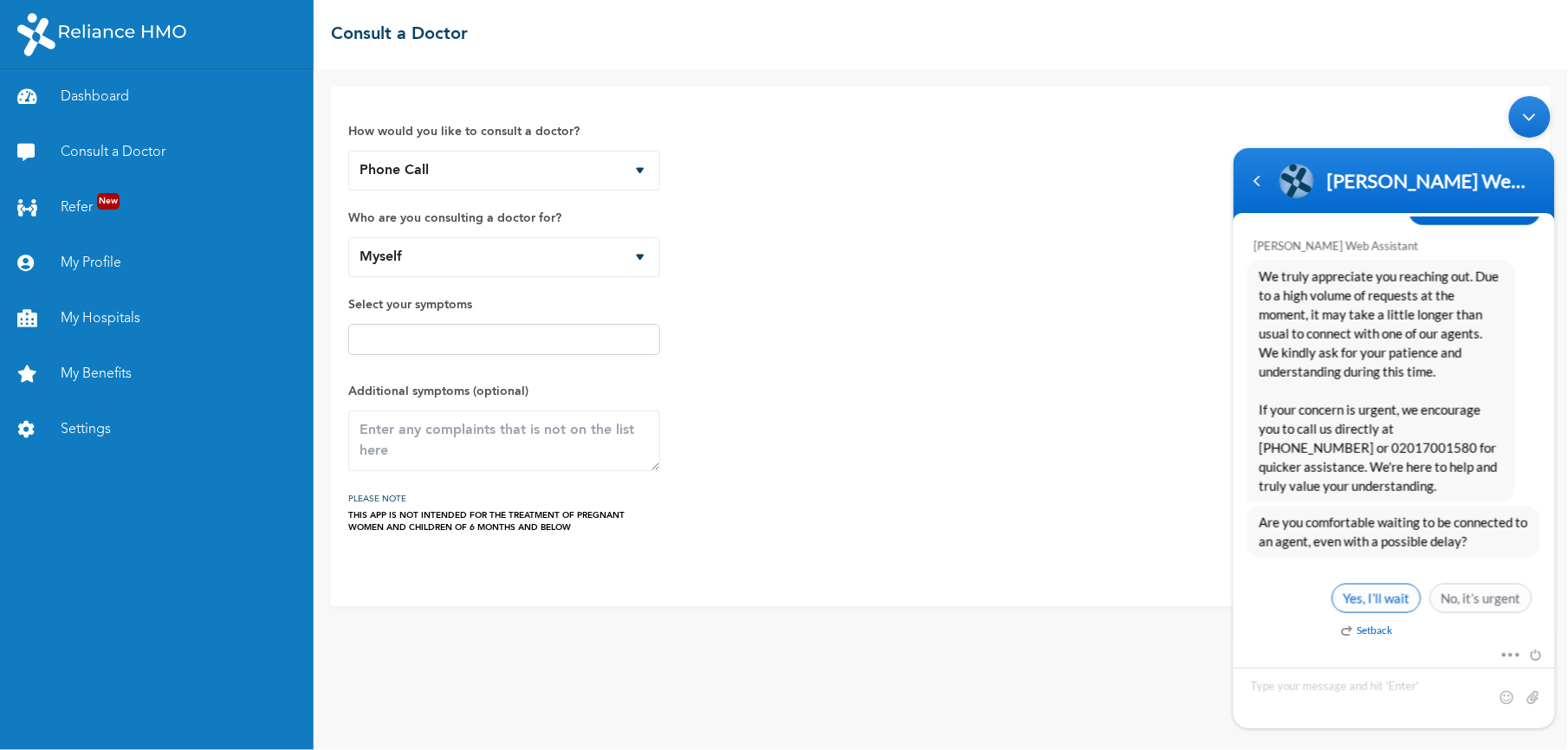
click at [1394, 595] on span "Yes, I’ll wait" at bounding box center [1376, 597] width 89 height 29
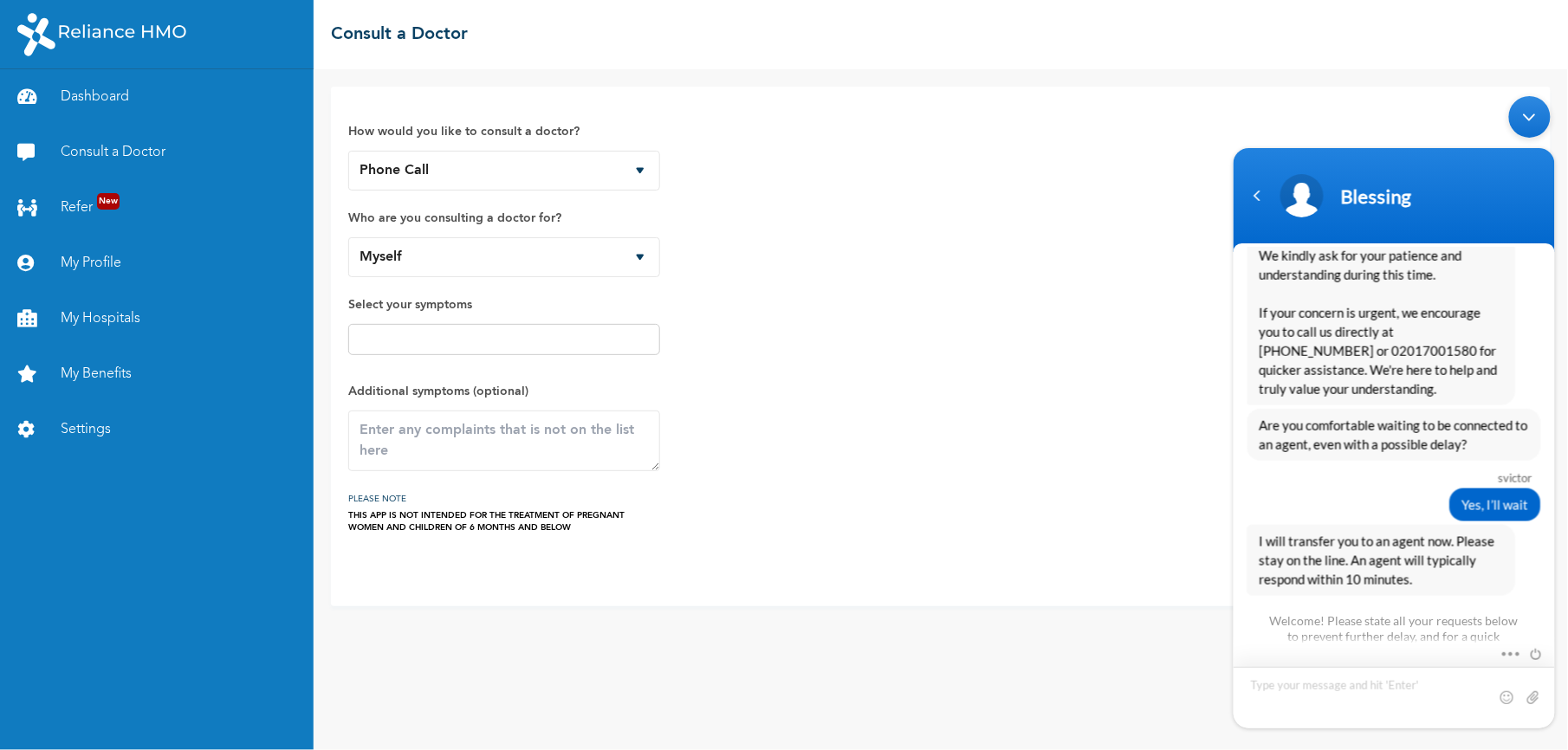
scroll to position [1072, 0]
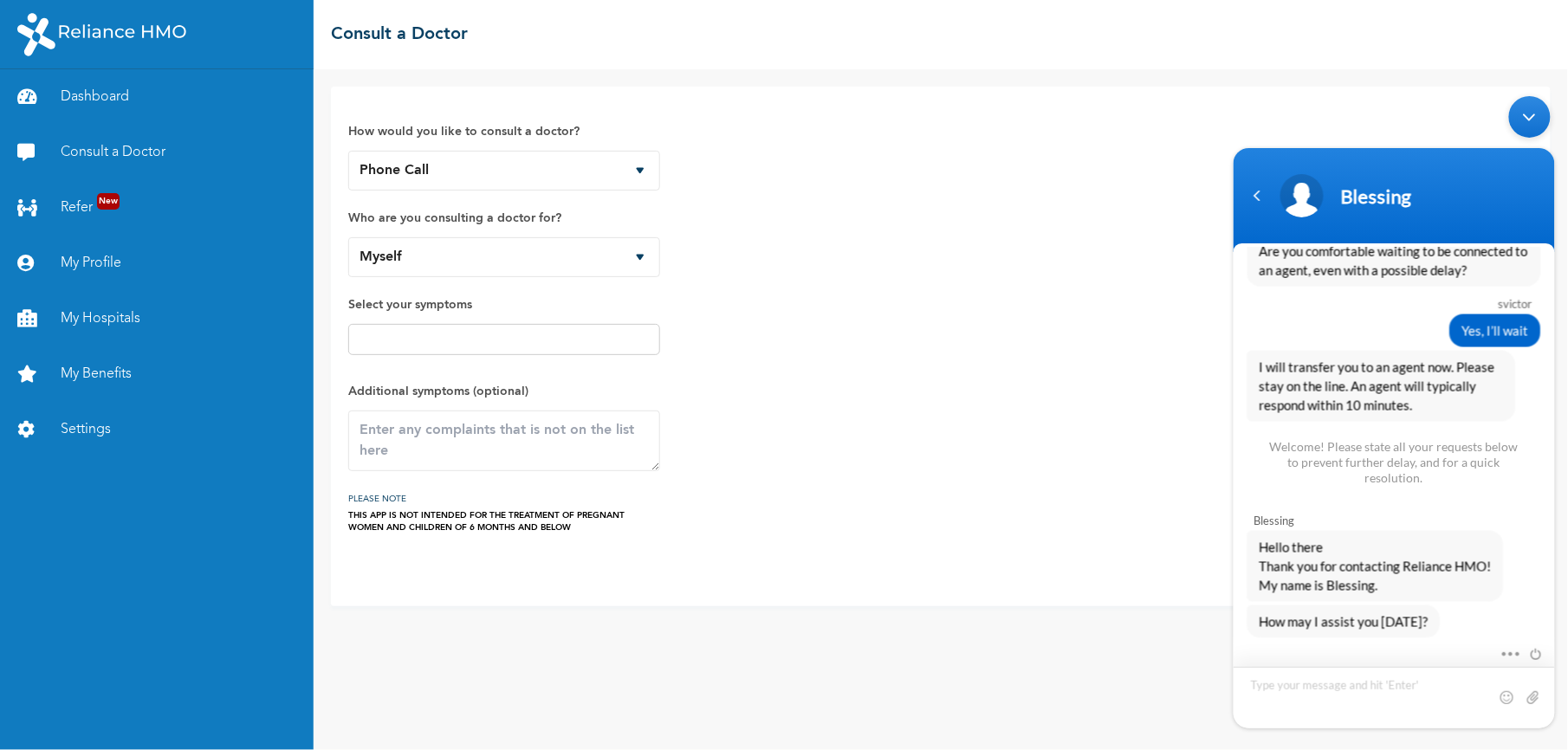
click at [1320, 699] on textarea "Type your message and hit 'Enter'" at bounding box center [1392, 697] width 321 height 62
type textarea "good day"
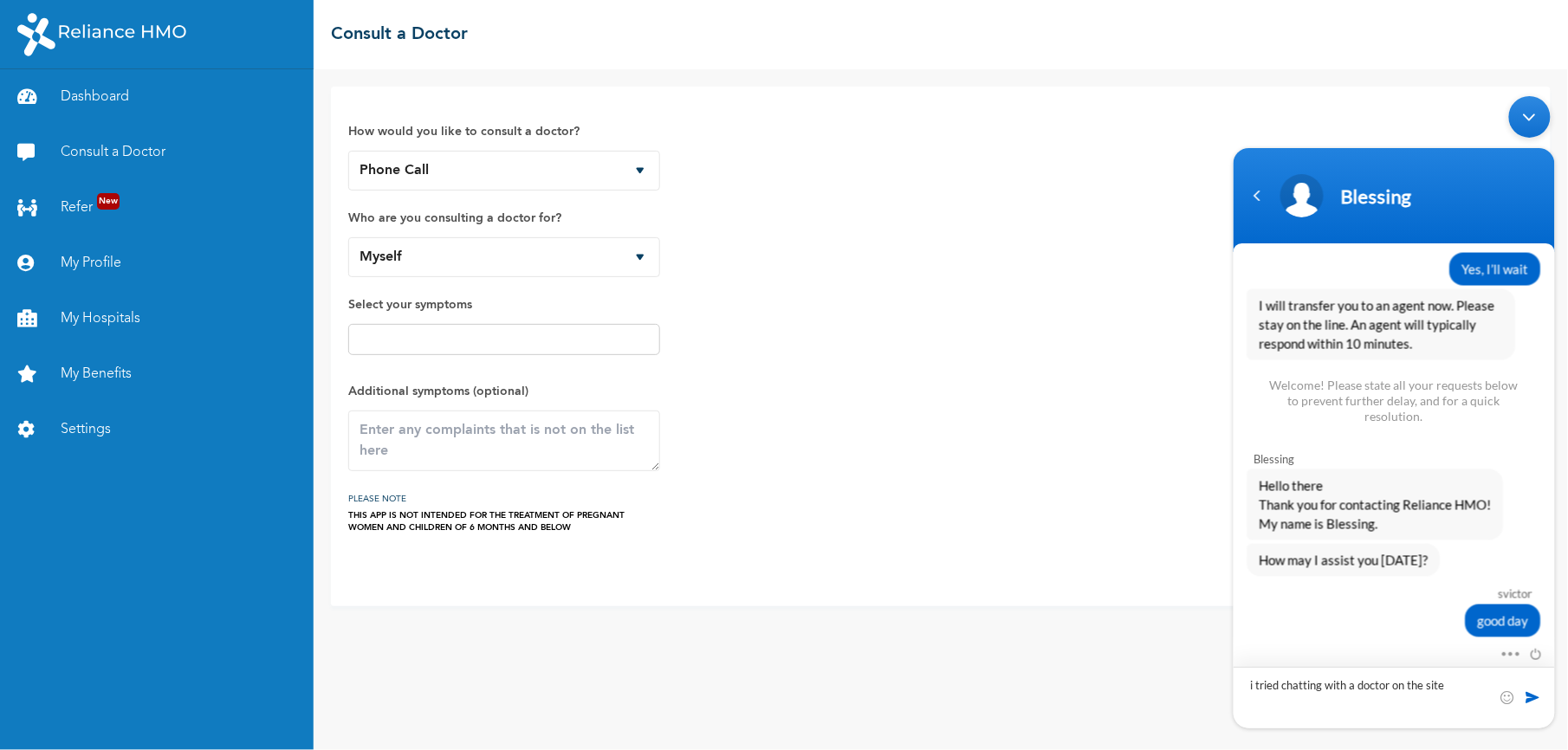
type textarea "i tried chatting with a doctor on the site"
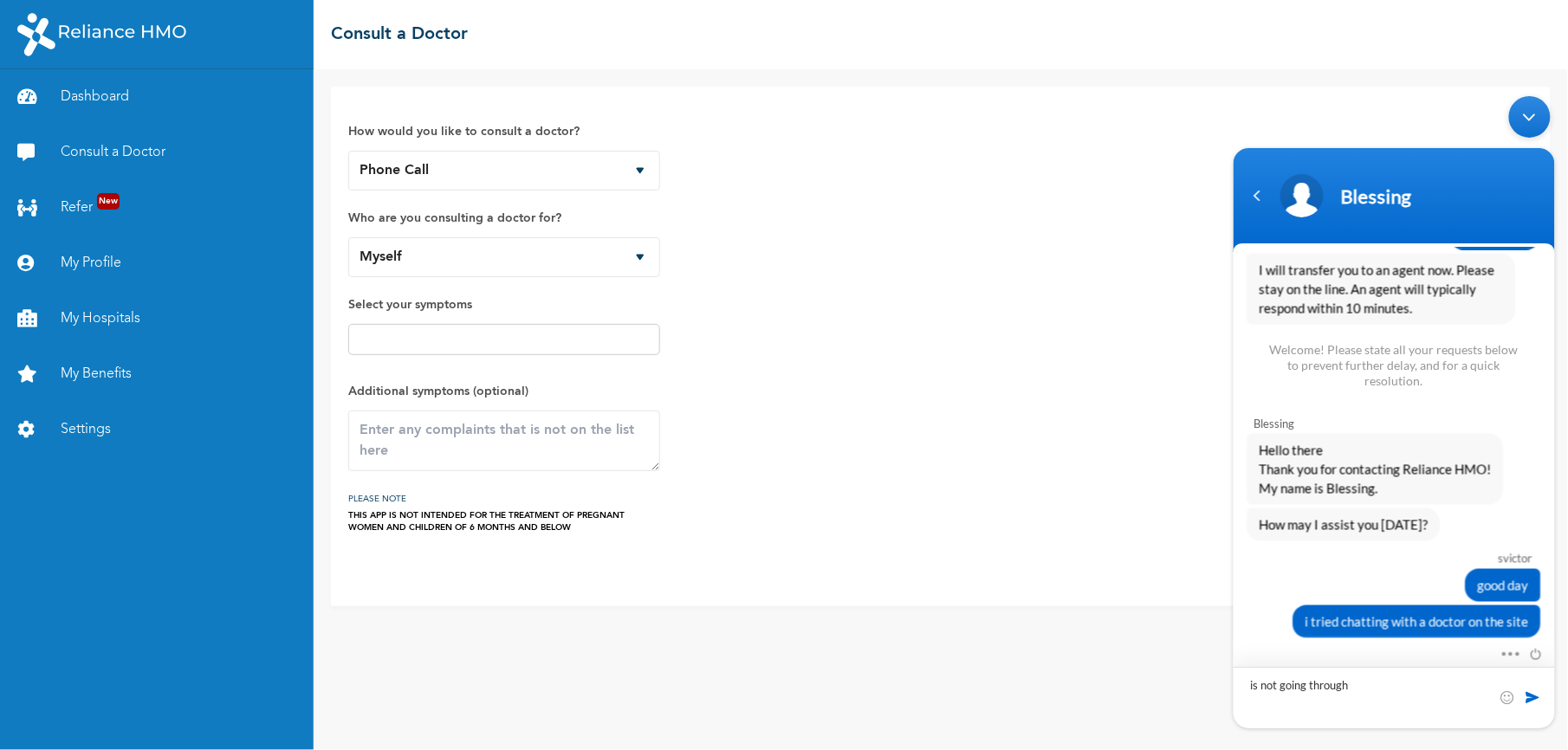
type textarea "is not going through"
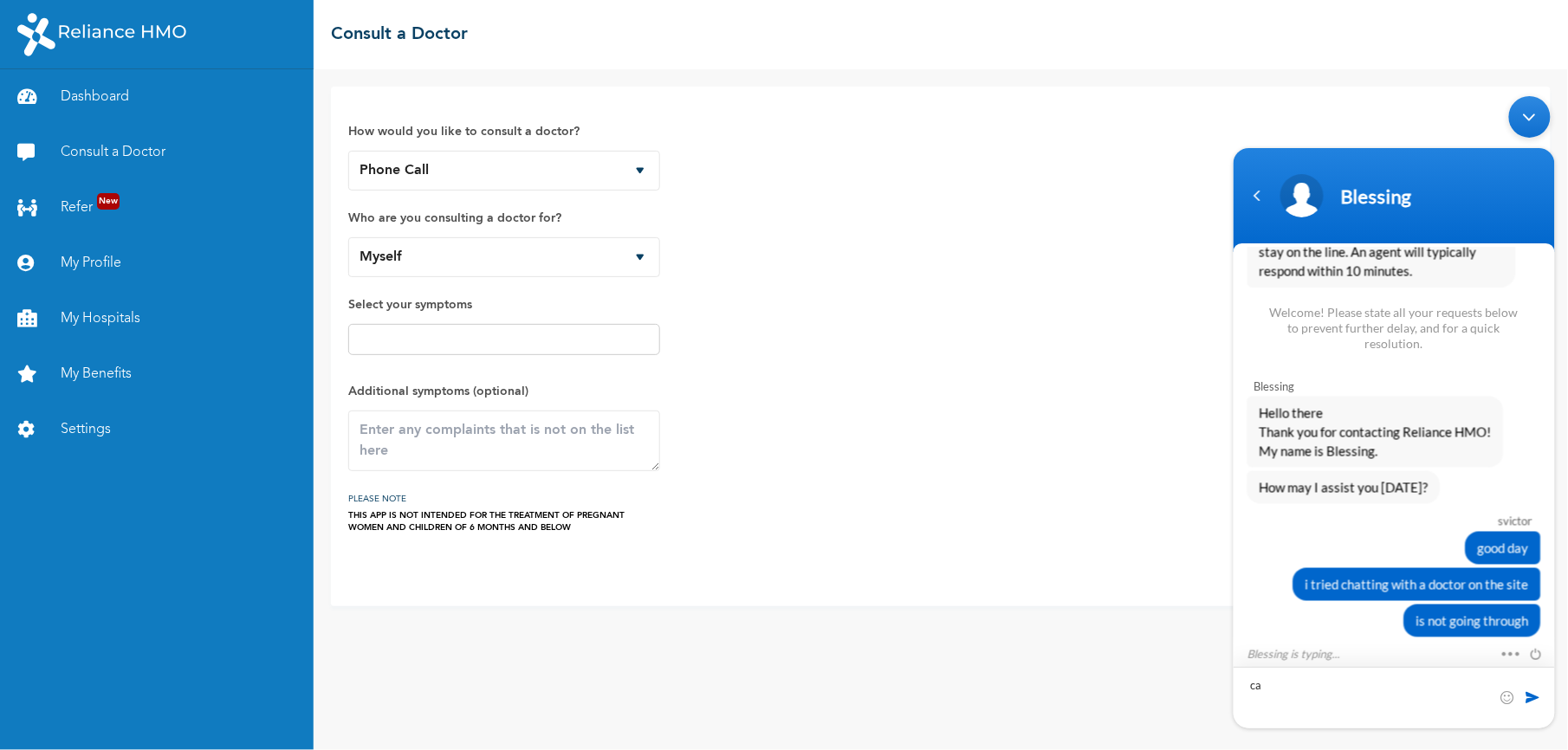
type textarea "c"
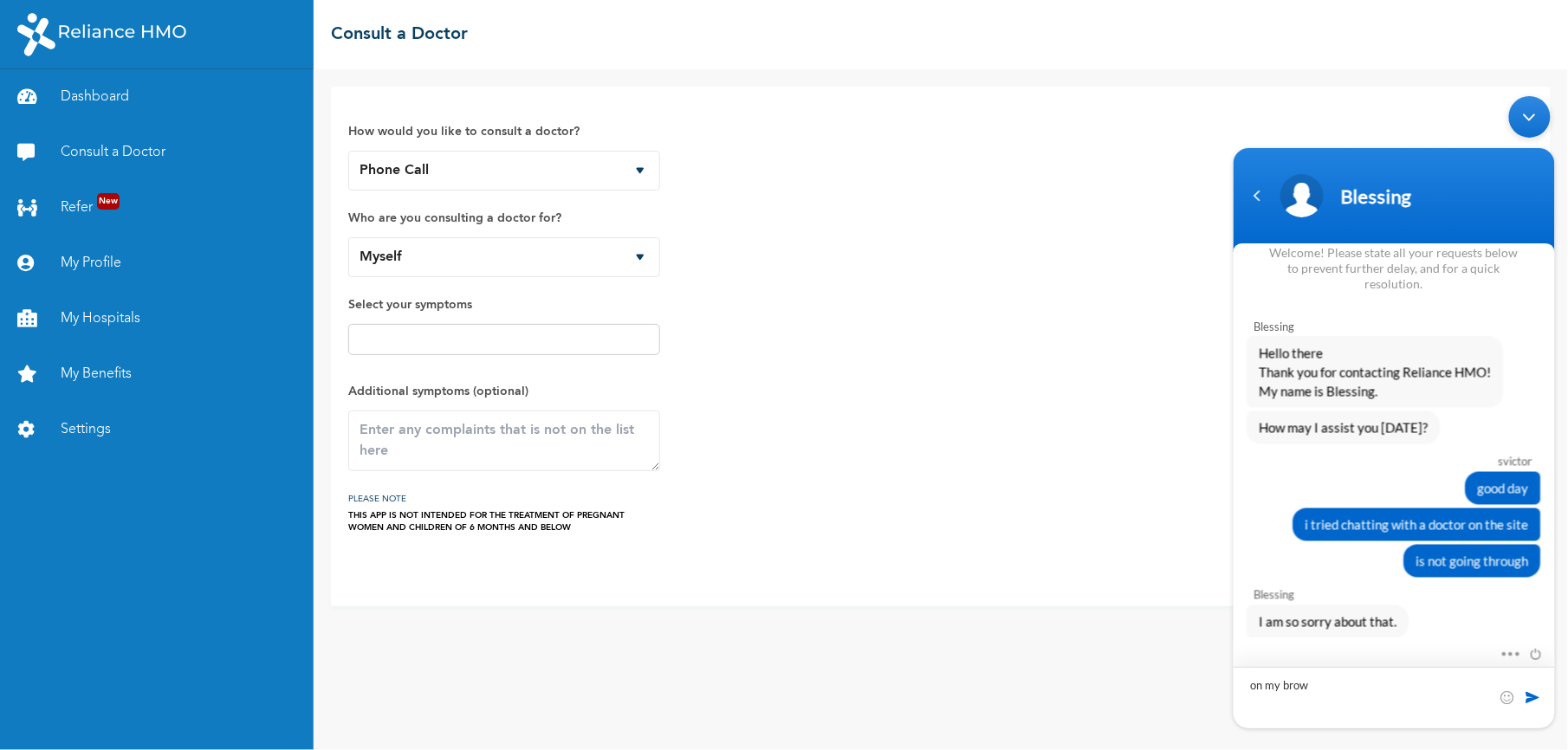
scroll to position [1304, 0]
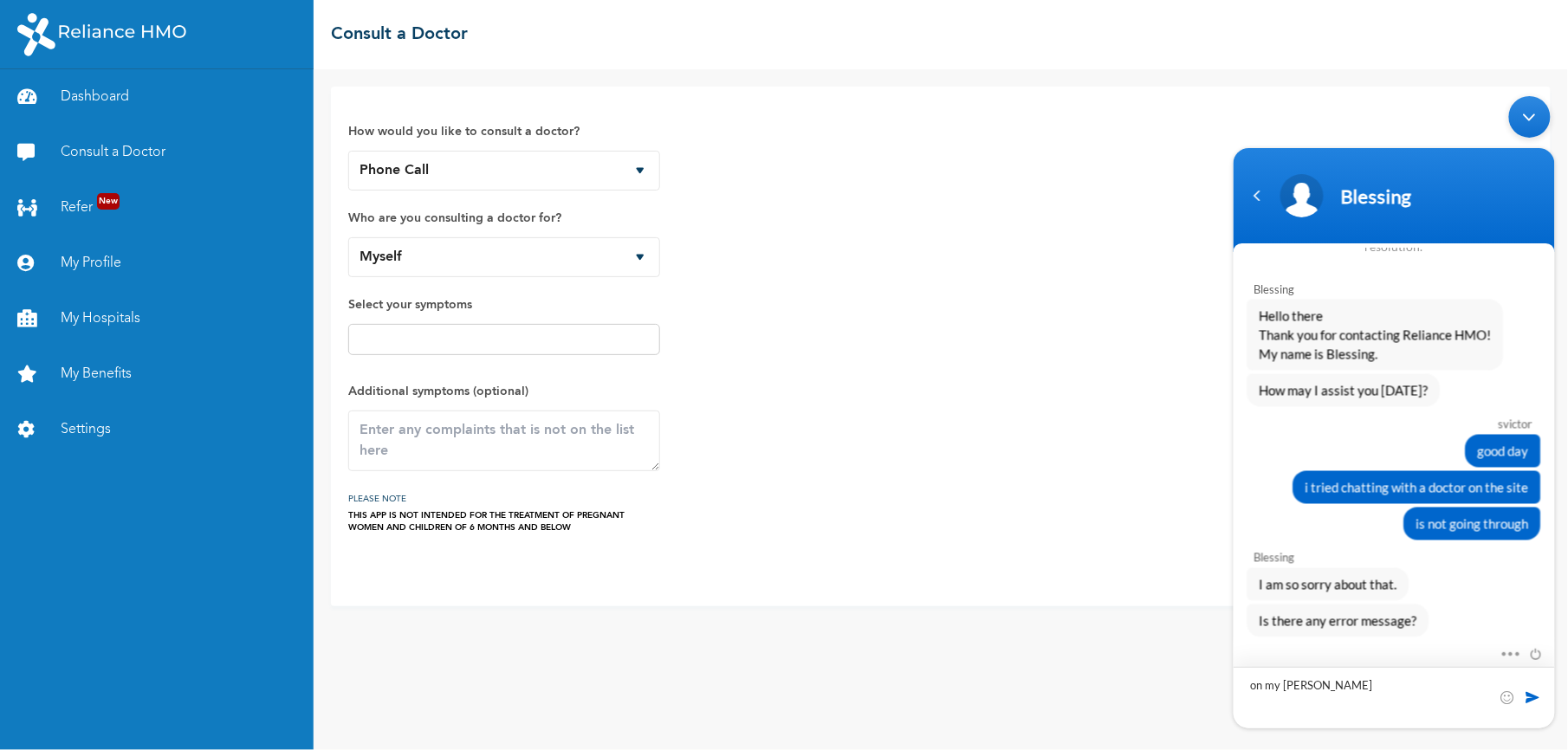
type textarea "on my [PERSON_NAME]"
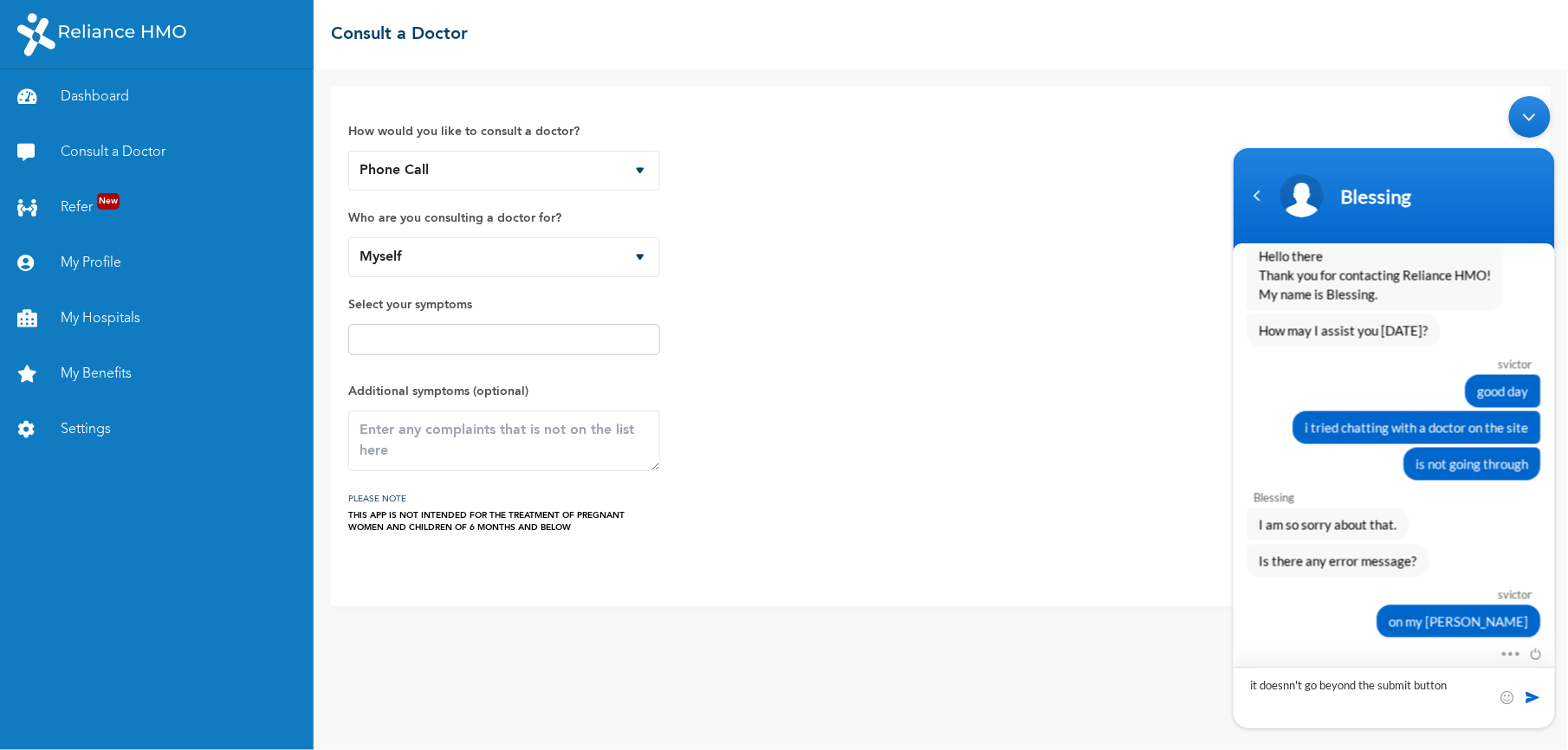
type textarea "it doesn't go beyond the submit button"
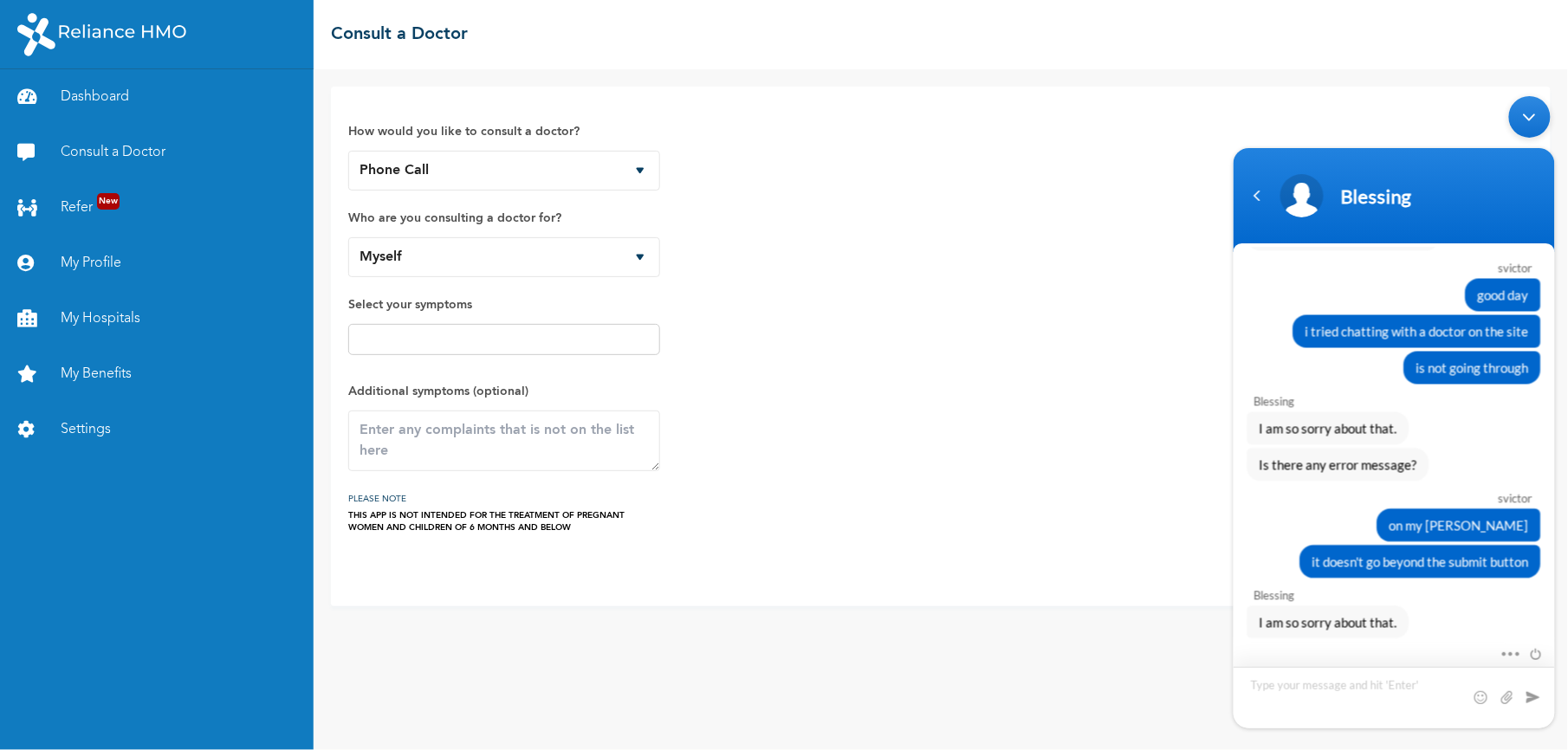
scroll to position [1516, 0]
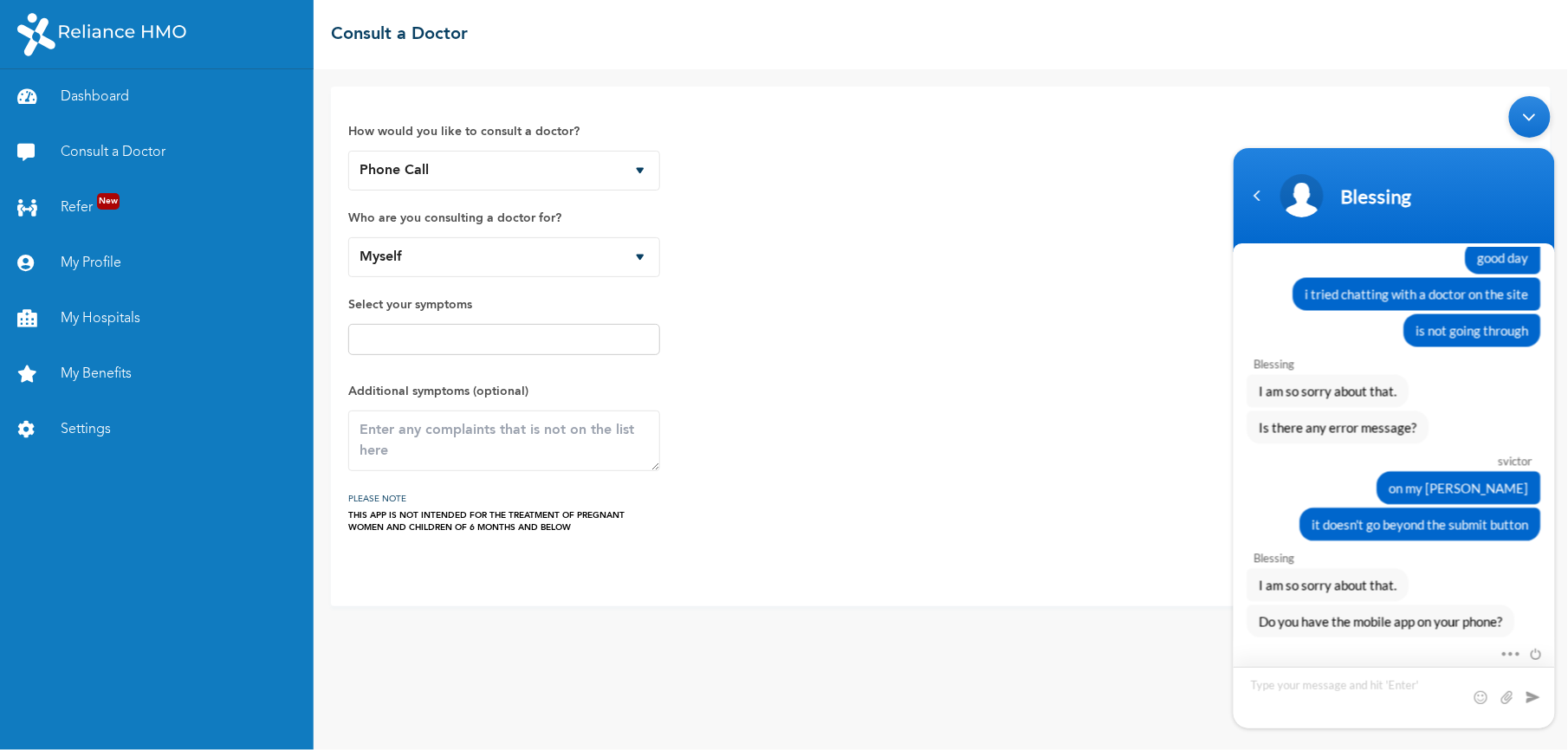
click at [1297, 691] on textarea "Type your message and hit 'Enter'" at bounding box center [1392, 697] width 321 height 62
type textarea "no"
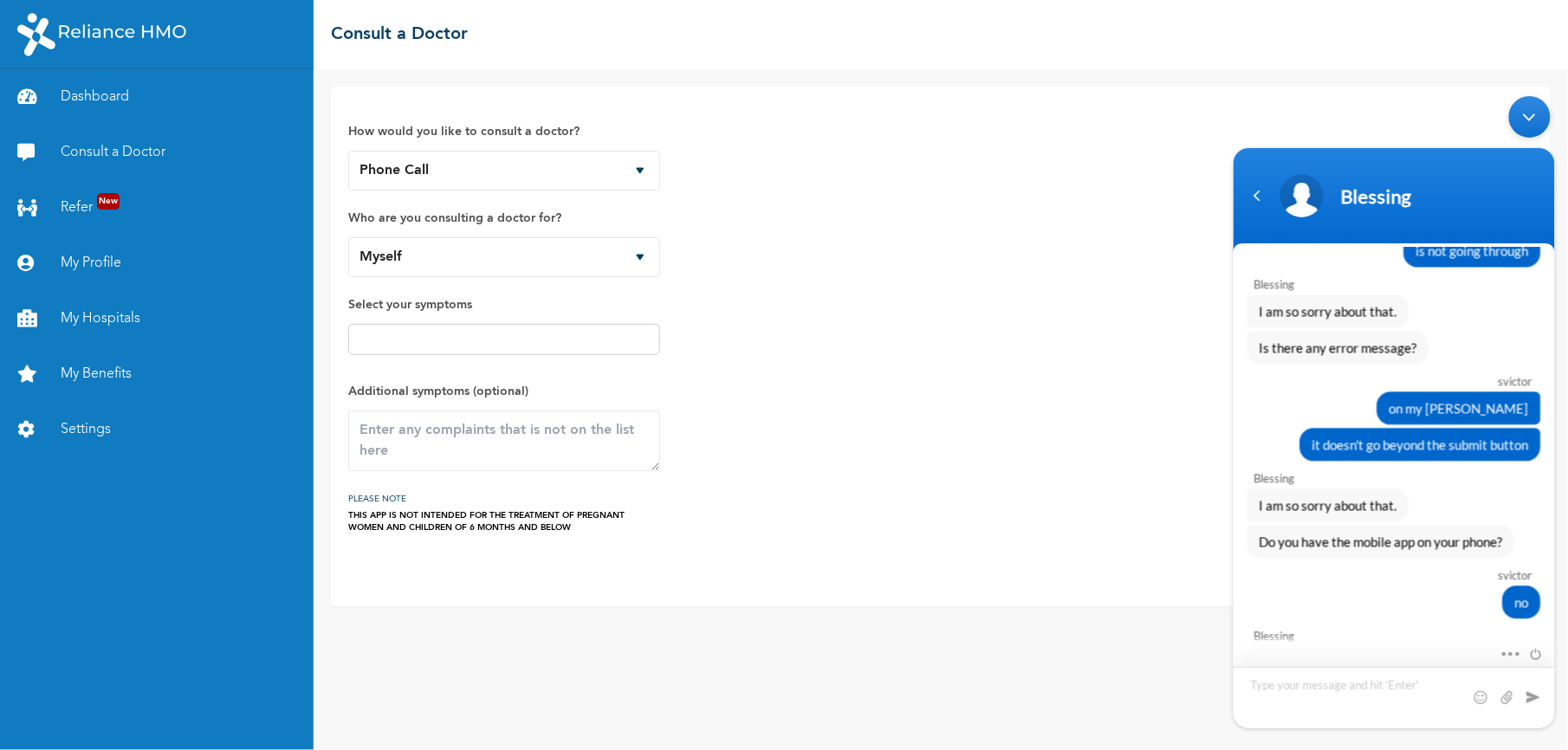
scroll to position [1675, 0]
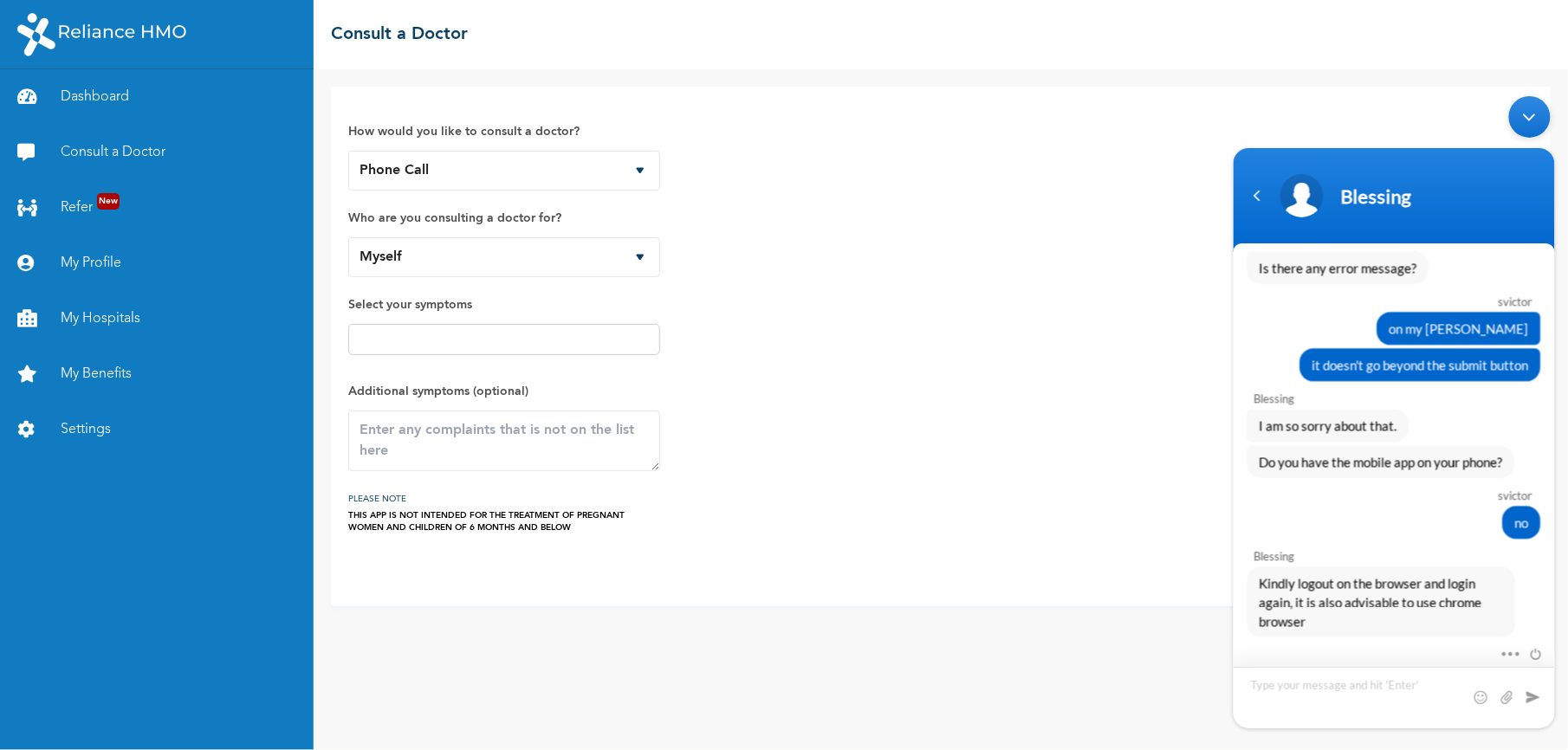
click at [1332, 690] on textarea "Type your message and hit 'Enter'" at bounding box center [1392, 697] width 321 height 62
type textarea "ok"
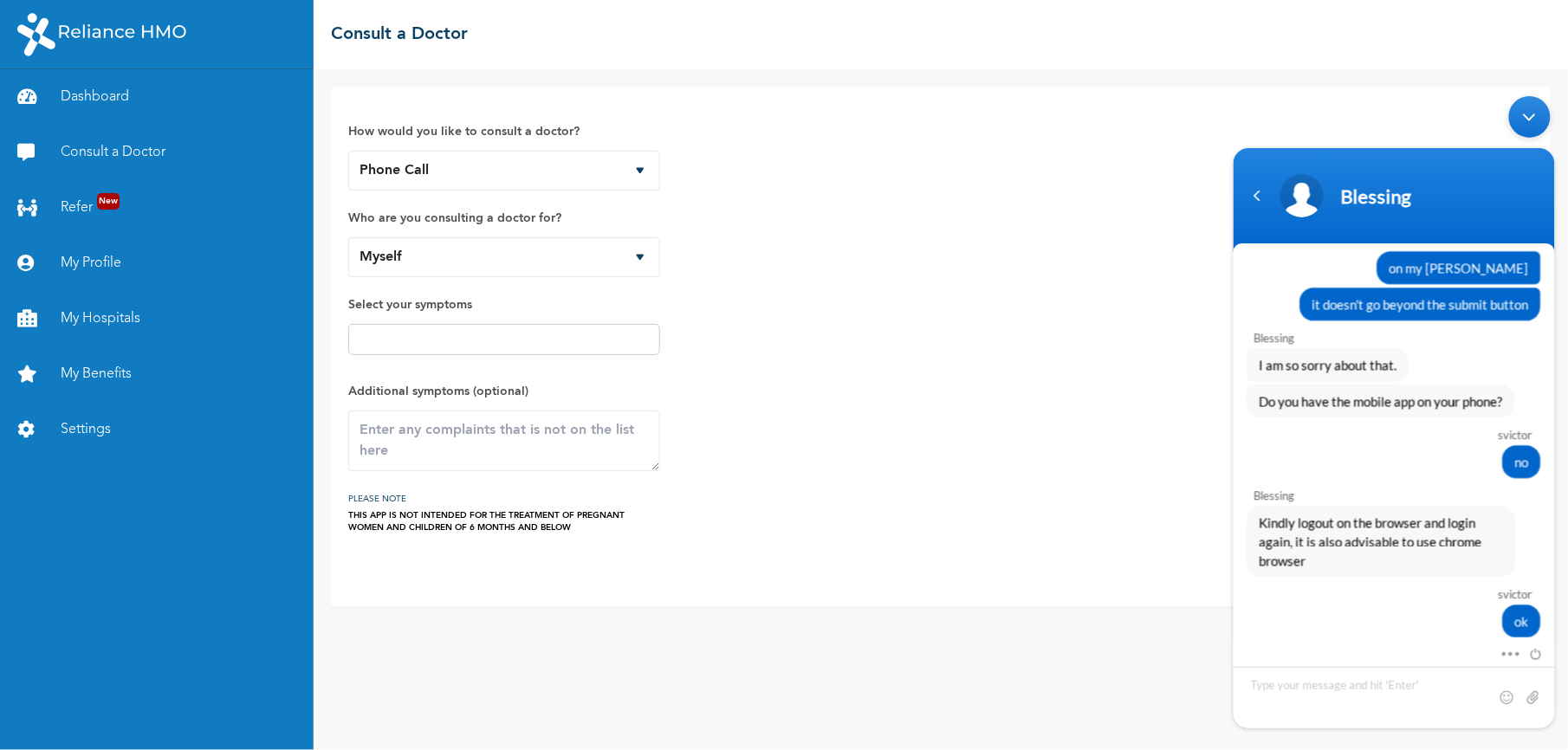
click at [1542, 110] on div "Minimize live chat window" at bounding box center [1528, 116] width 41 height 41
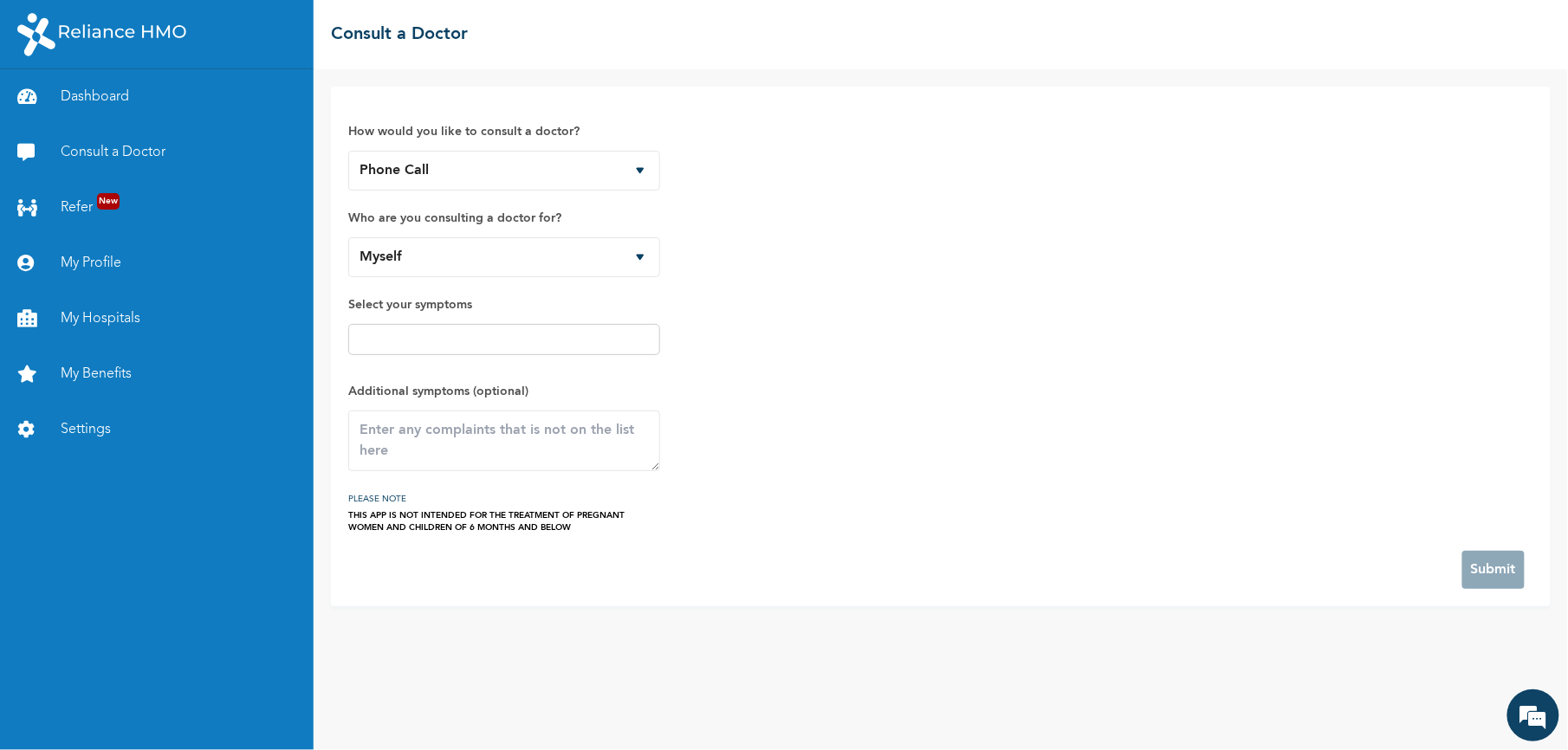
click at [116, 22] on img at bounding box center [102, 34] width 169 height 43
click at [87, 29] on img at bounding box center [102, 34] width 169 height 43
click at [94, 98] on link "Dashboard" at bounding box center [156, 97] width 314 height 55
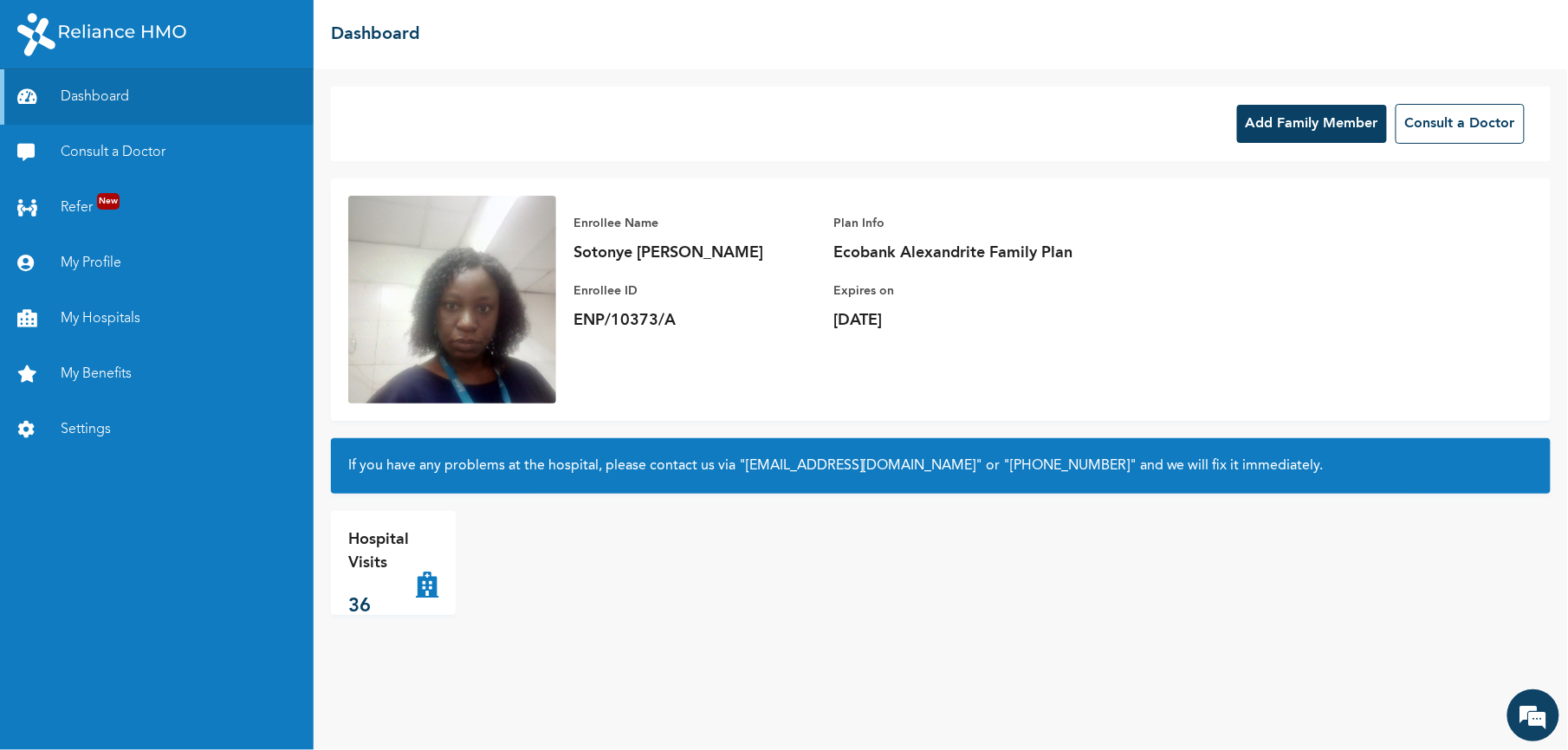
click at [182, 0] on div at bounding box center [156, 34] width 314 height 69
click at [644, 318] on p "ENP/10373/A" at bounding box center [695, 320] width 243 height 21
copy p "ENP/10373/A"
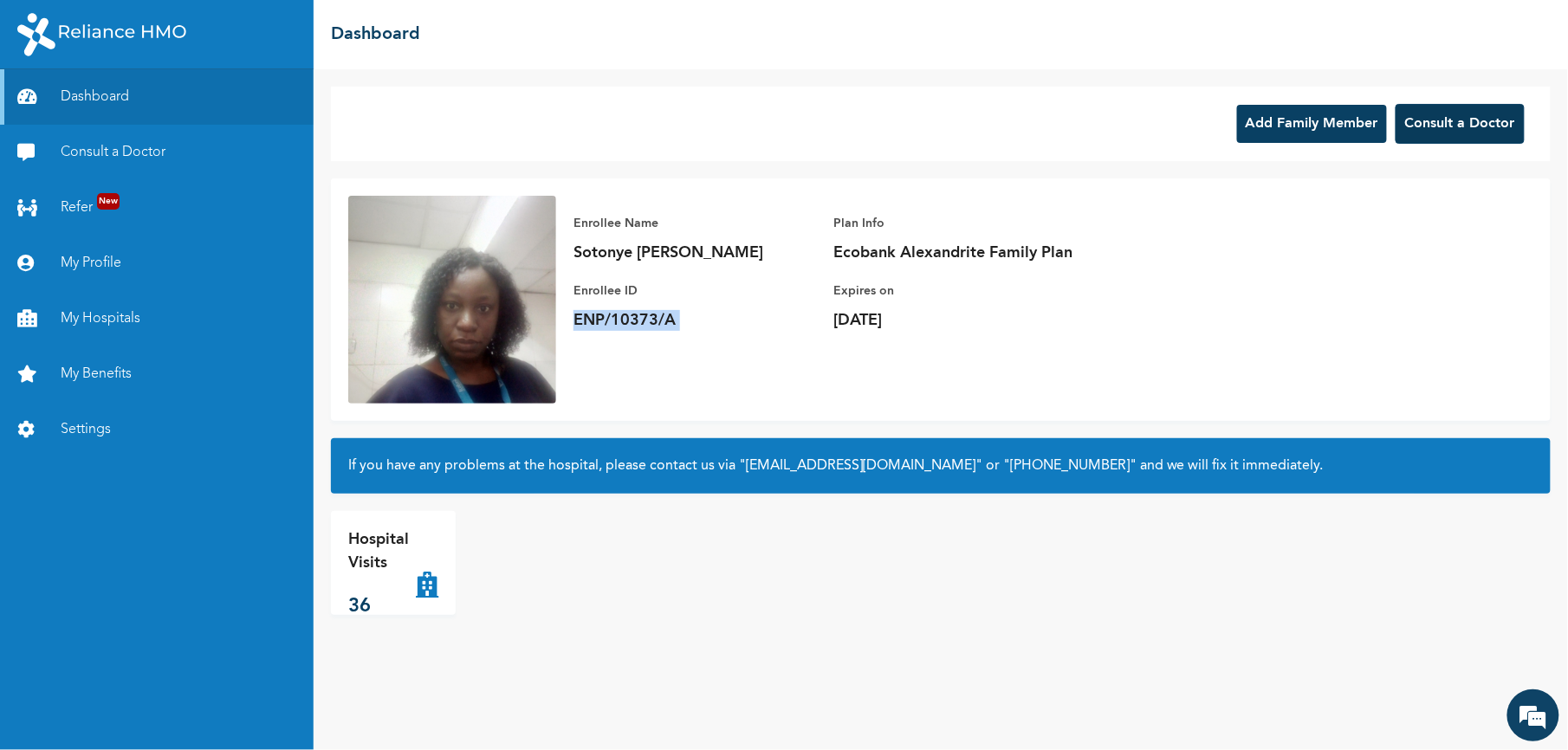
click at [1418, 120] on button "Consult a Doctor" at bounding box center [1459, 123] width 129 height 40
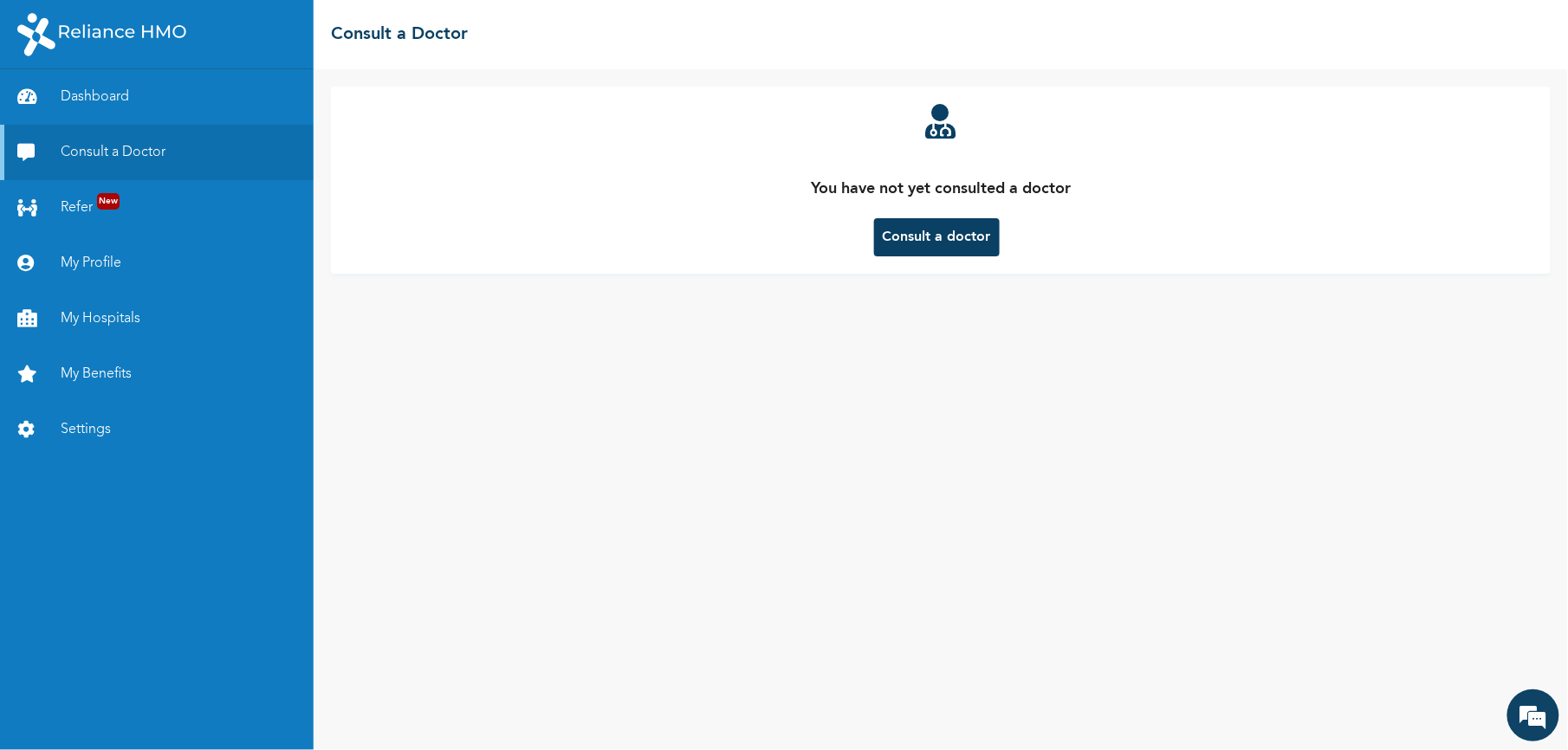
click at [937, 232] on button "Consult a doctor" at bounding box center [937, 237] width 125 height 38
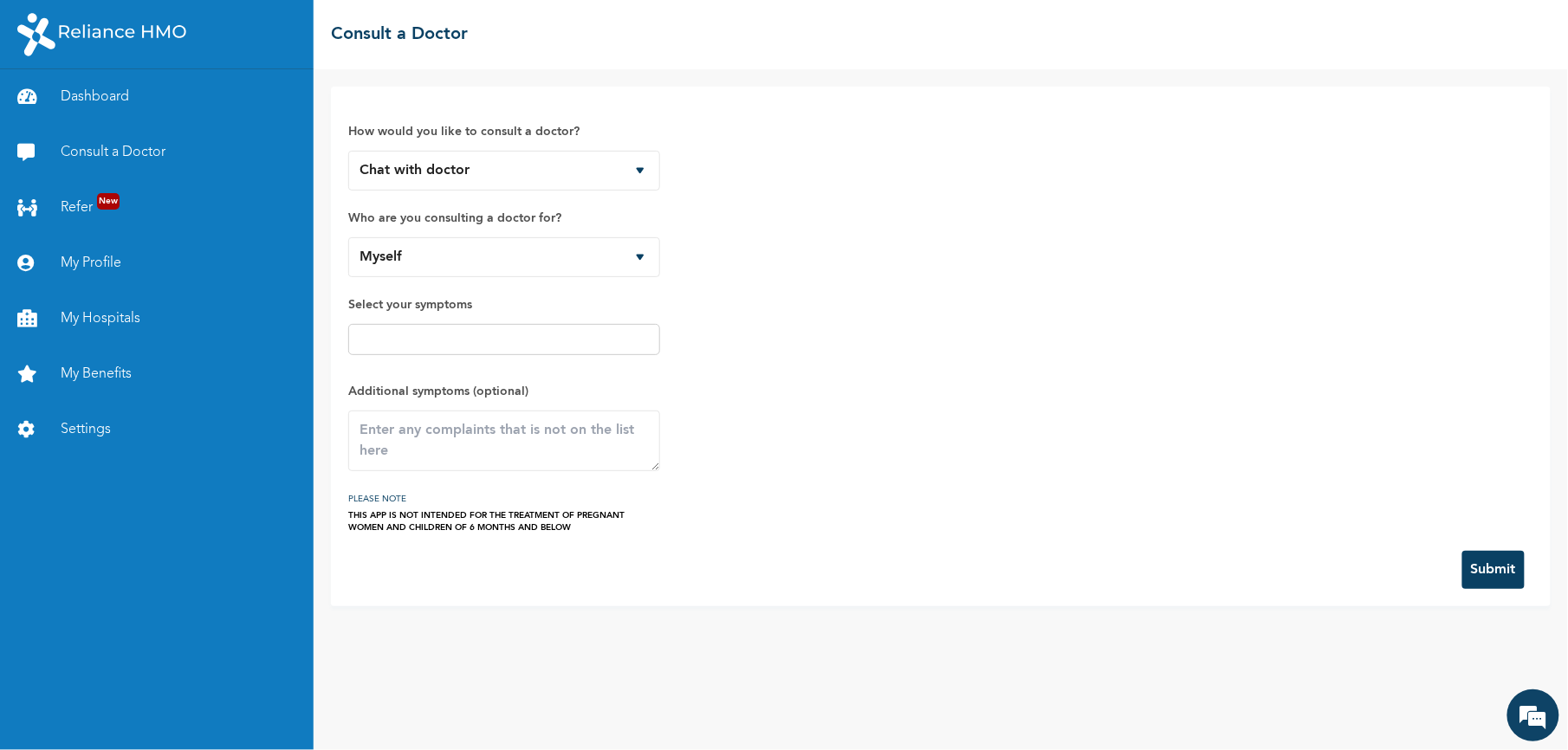
click at [1480, 568] on button "Submit" at bounding box center [1493, 570] width 63 height 38
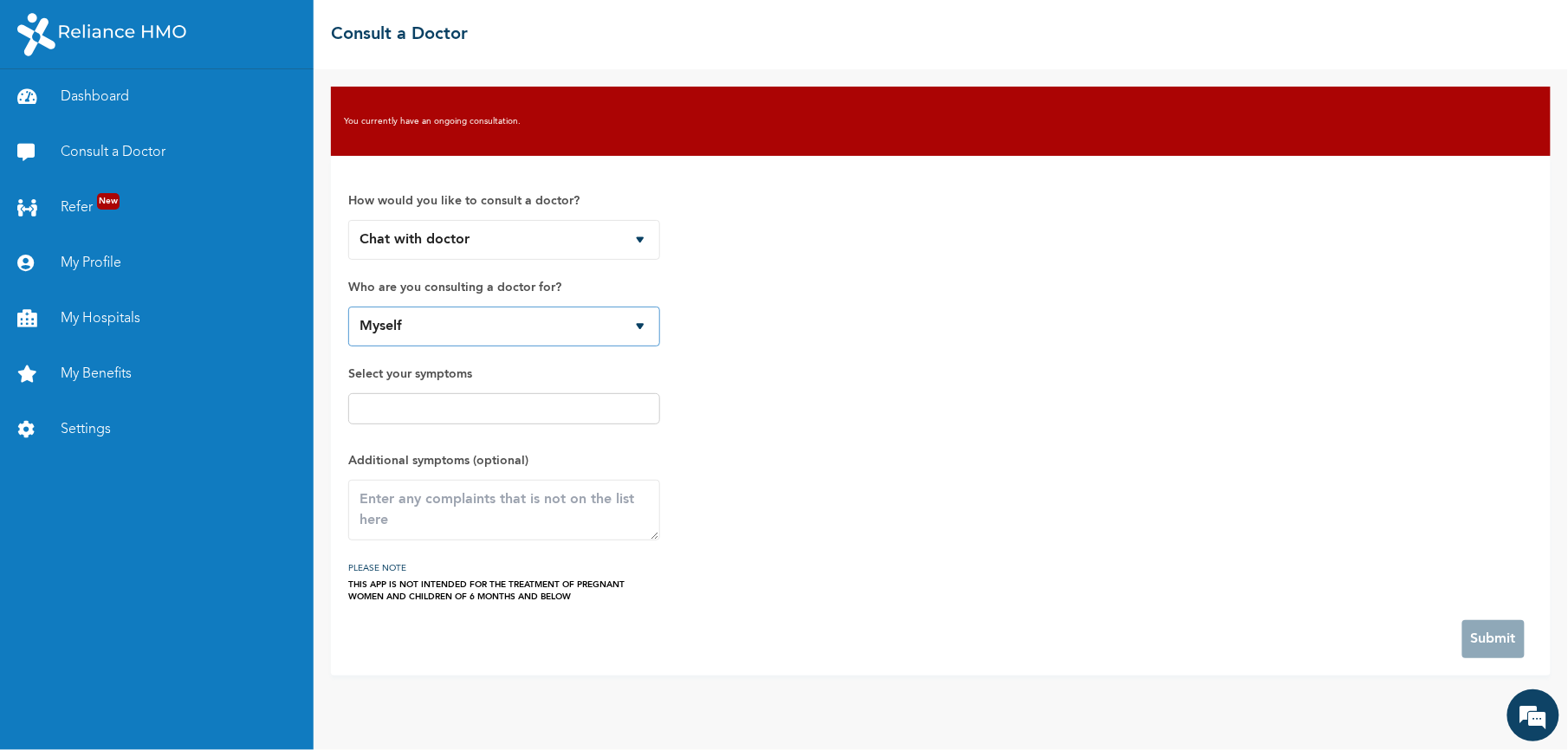
click at [636, 324] on select "Myself [PERSON_NAME] Munachimso [PERSON_NAME] [PERSON_NAME]" at bounding box center [503, 326] width 312 height 40
click at [1123, 465] on div "How would you like to consult a doctor? Chat with doctor Phone Call Who are you…" at bounding box center [940, 387] width 1185 height 430
